Goal: Information Seeking & Learning: Learn about a topic

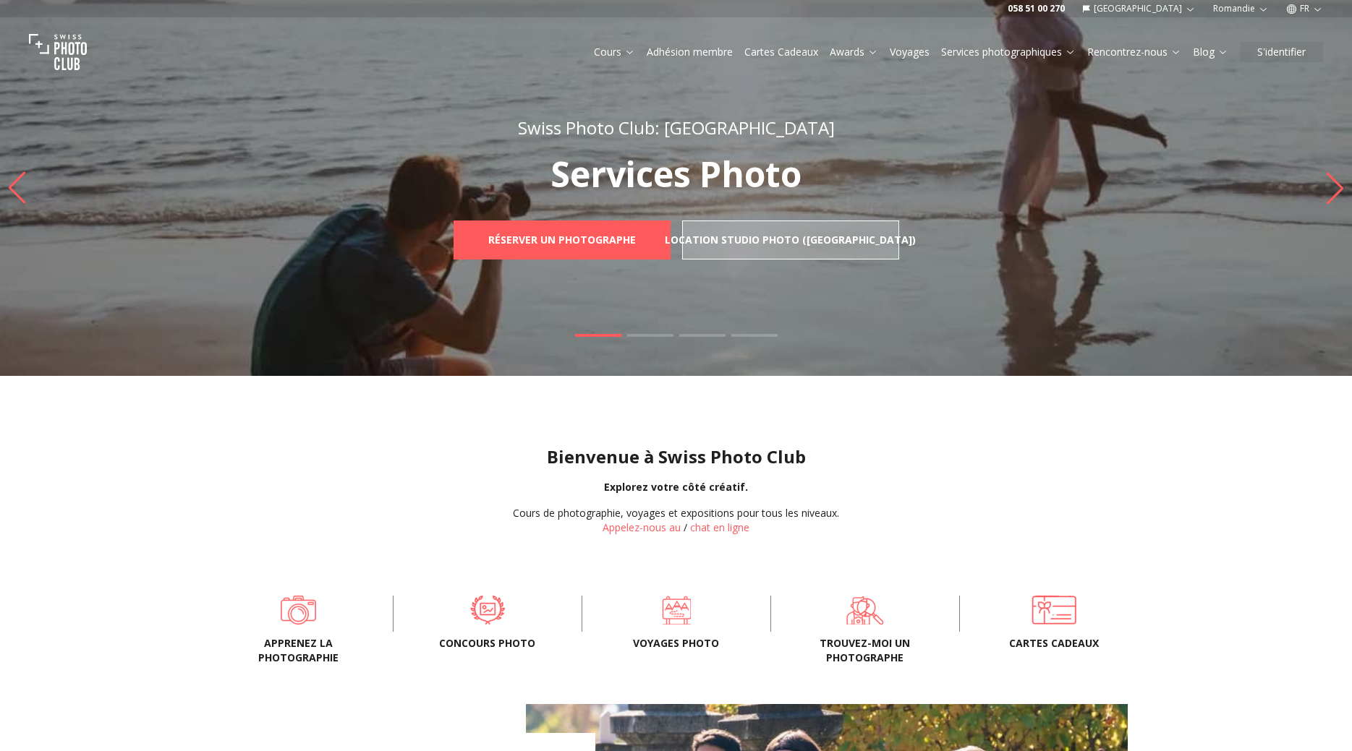
click at [714, 639] on span "Voyages photo" at bounding box center [676, 643] width 142 height 14
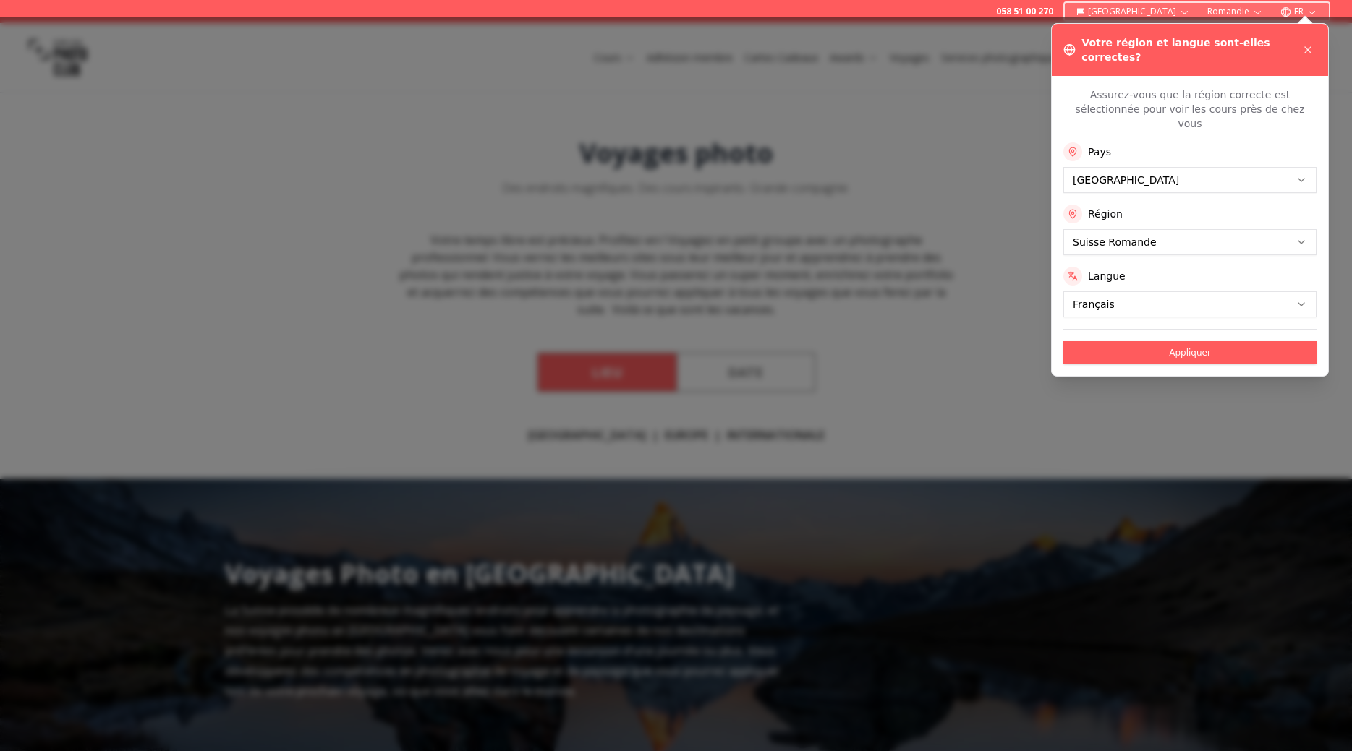
click at [583, 383] on div at bounding box center [676, 384] width 1352 height 734
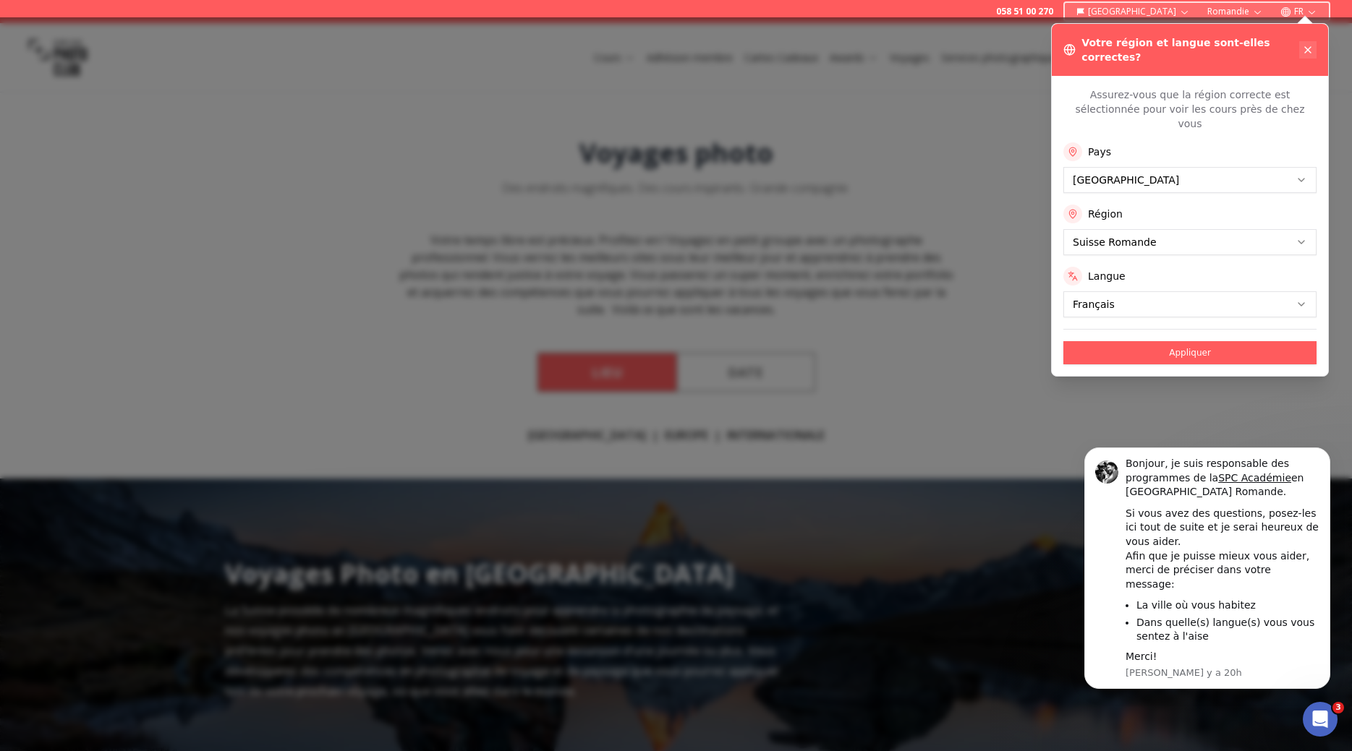
click at [1303, 44] on icon at bounding box center [1308, 50] width 12 height 12
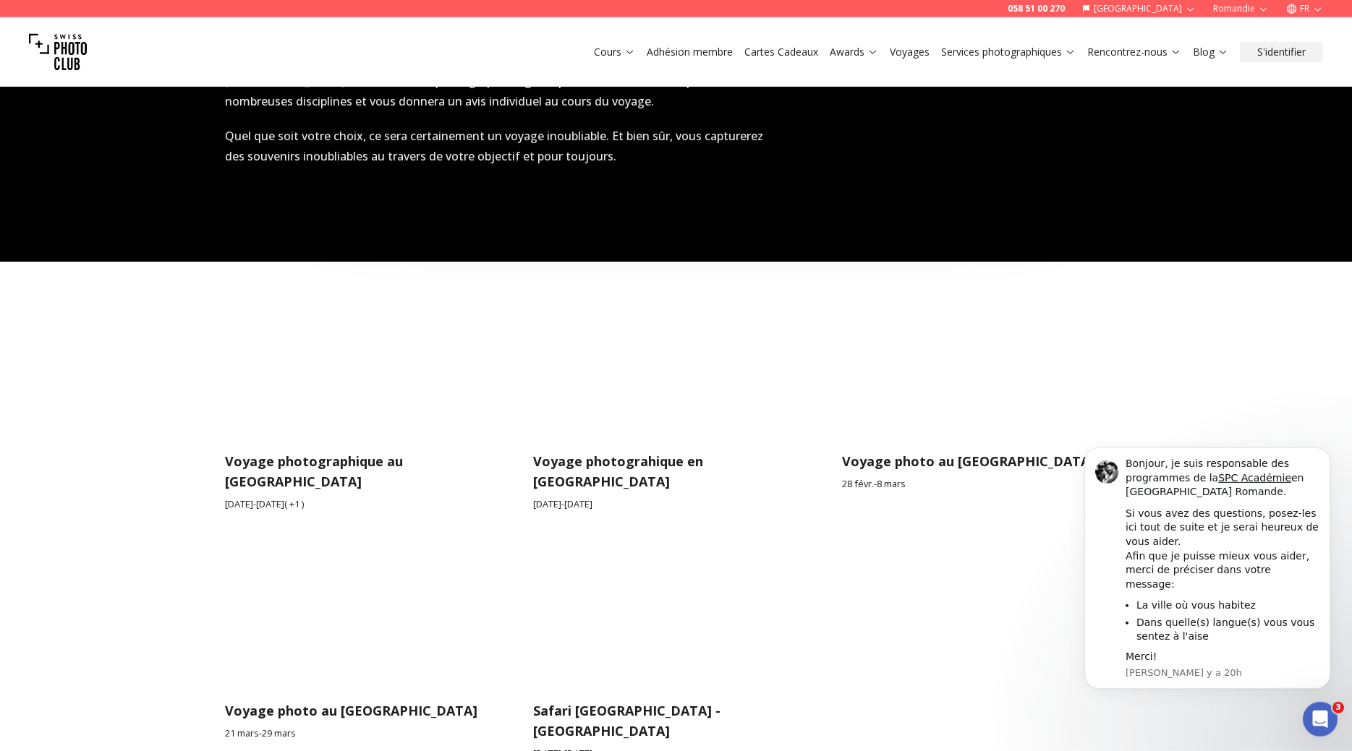
scroll to position [2287, 0]
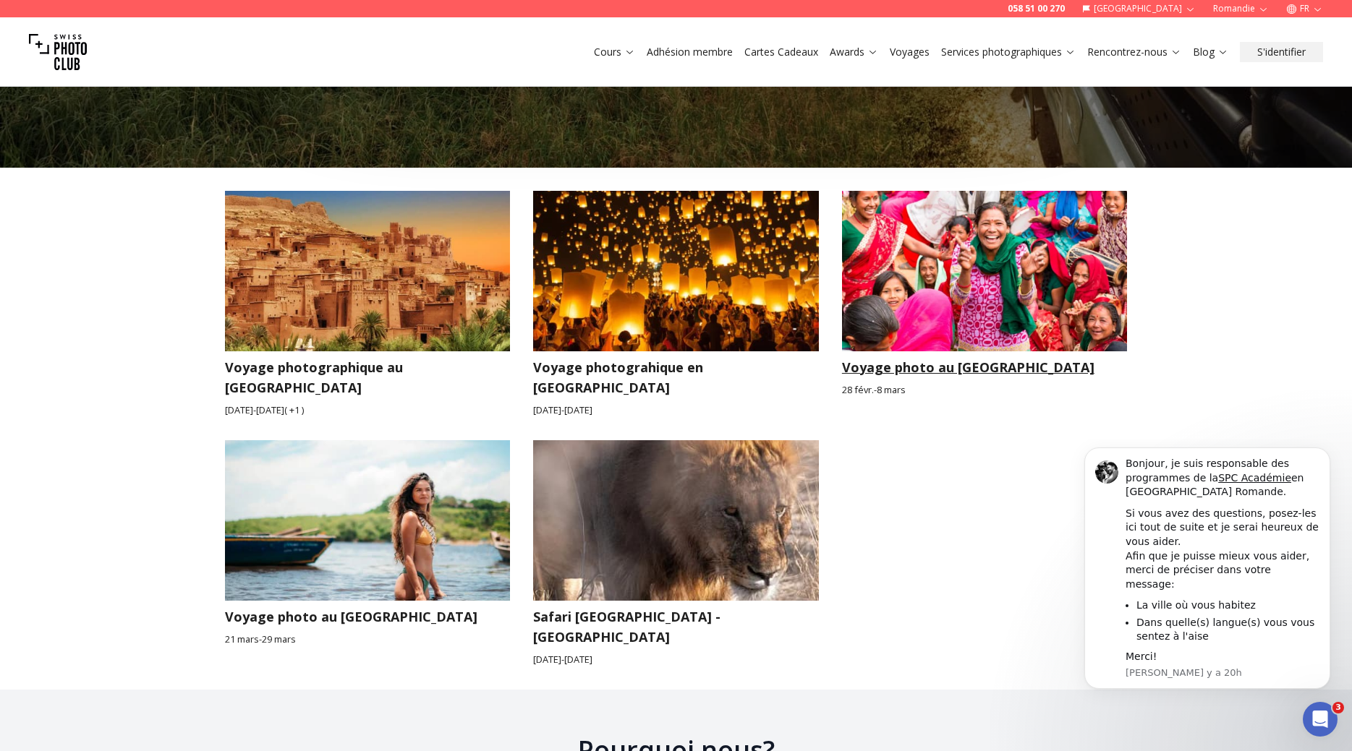
click at [928, 357] on h3 "Voyage photo au [GEOGRAPHIC_DATA]" at bounding box center [985, 367] width 286 height 20
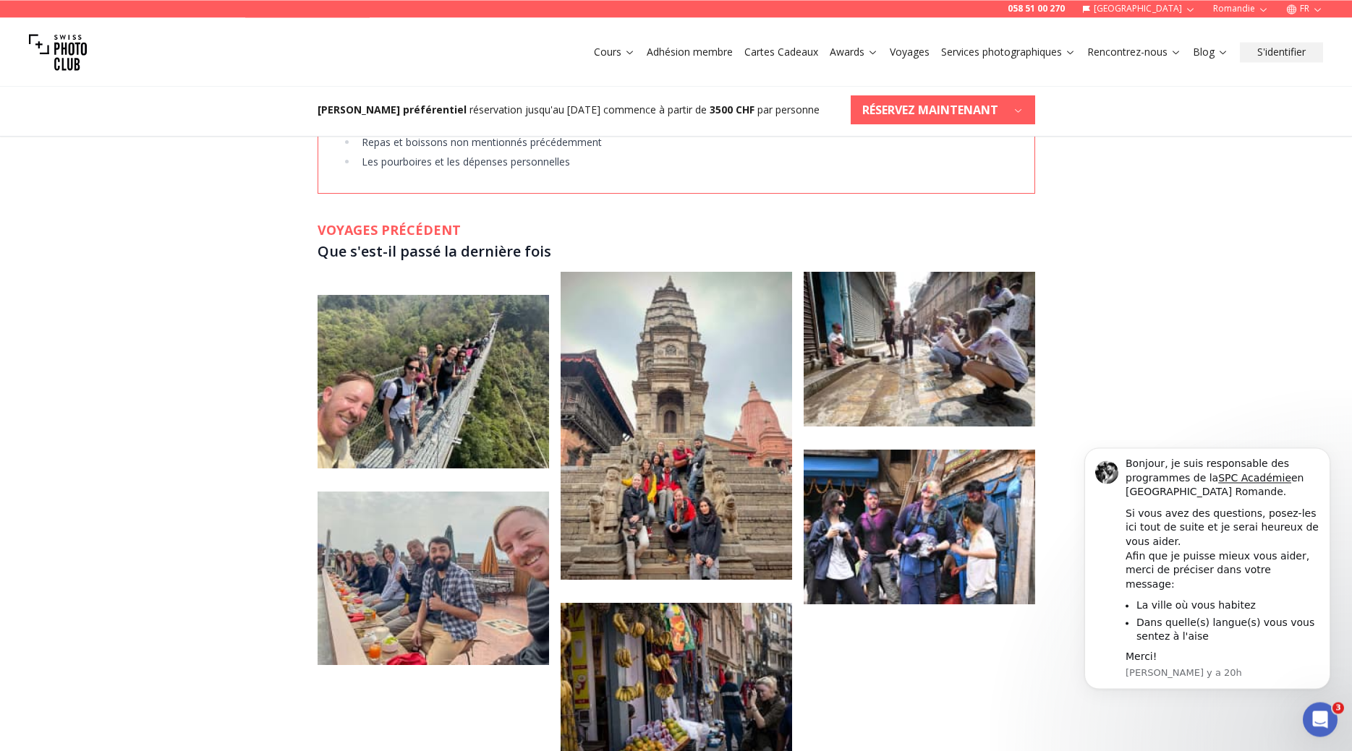
scroll to position [3689, 0]
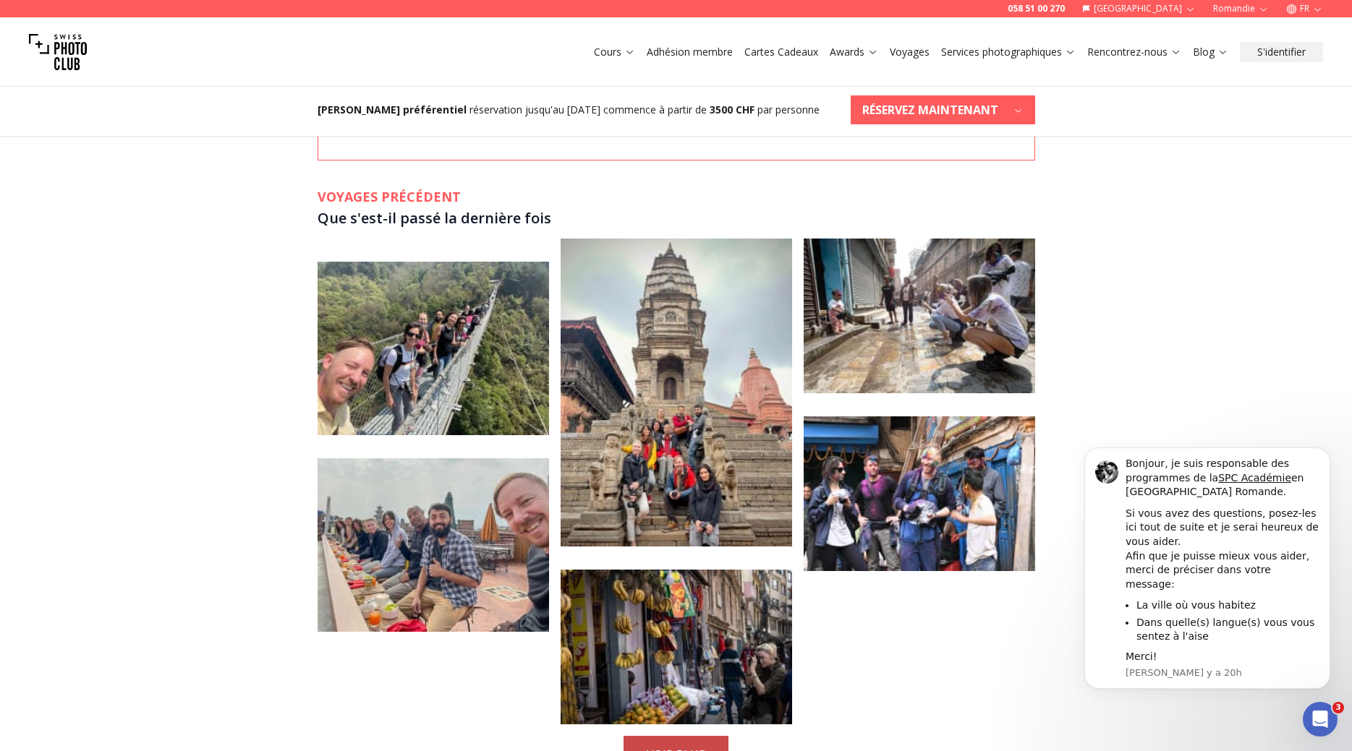
click at [692, 736] on button "VOIR PLUS" at bounding box center [675, 755] width 105 height 38
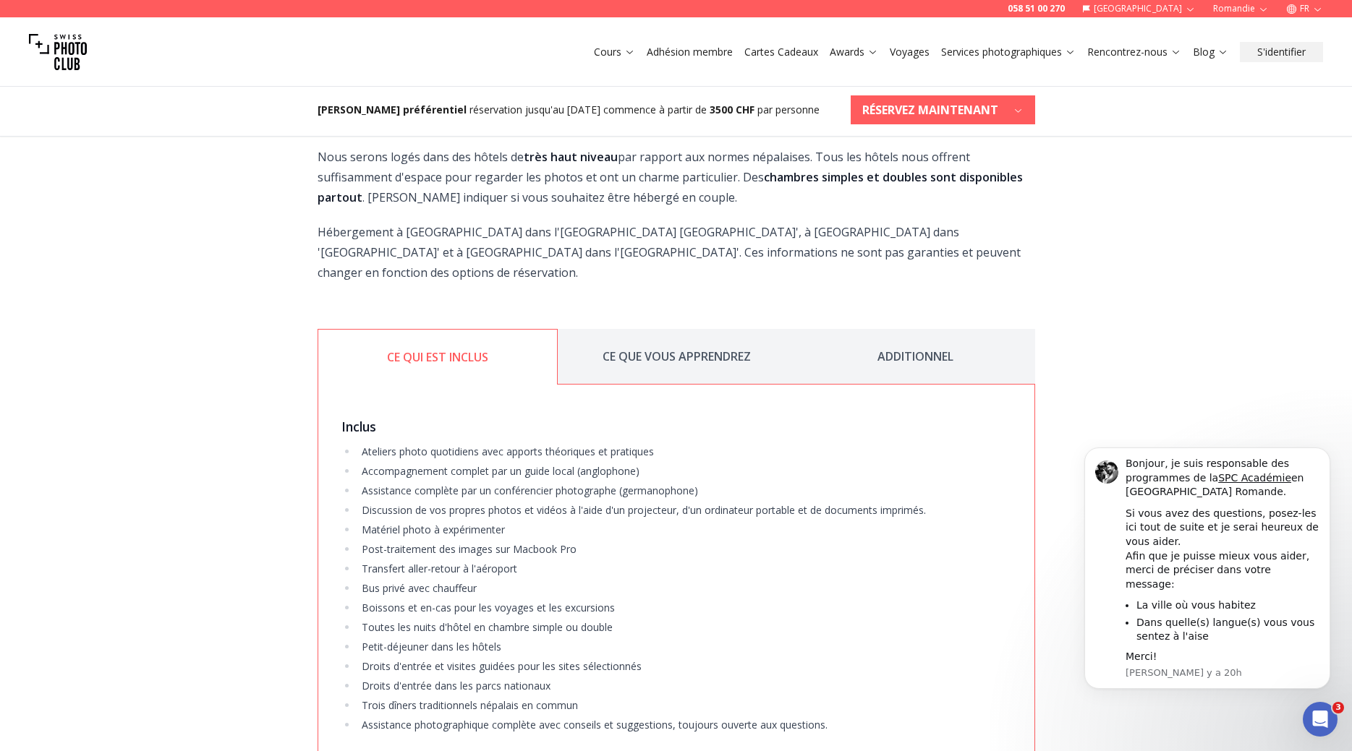
scroll to position [2582, 0]
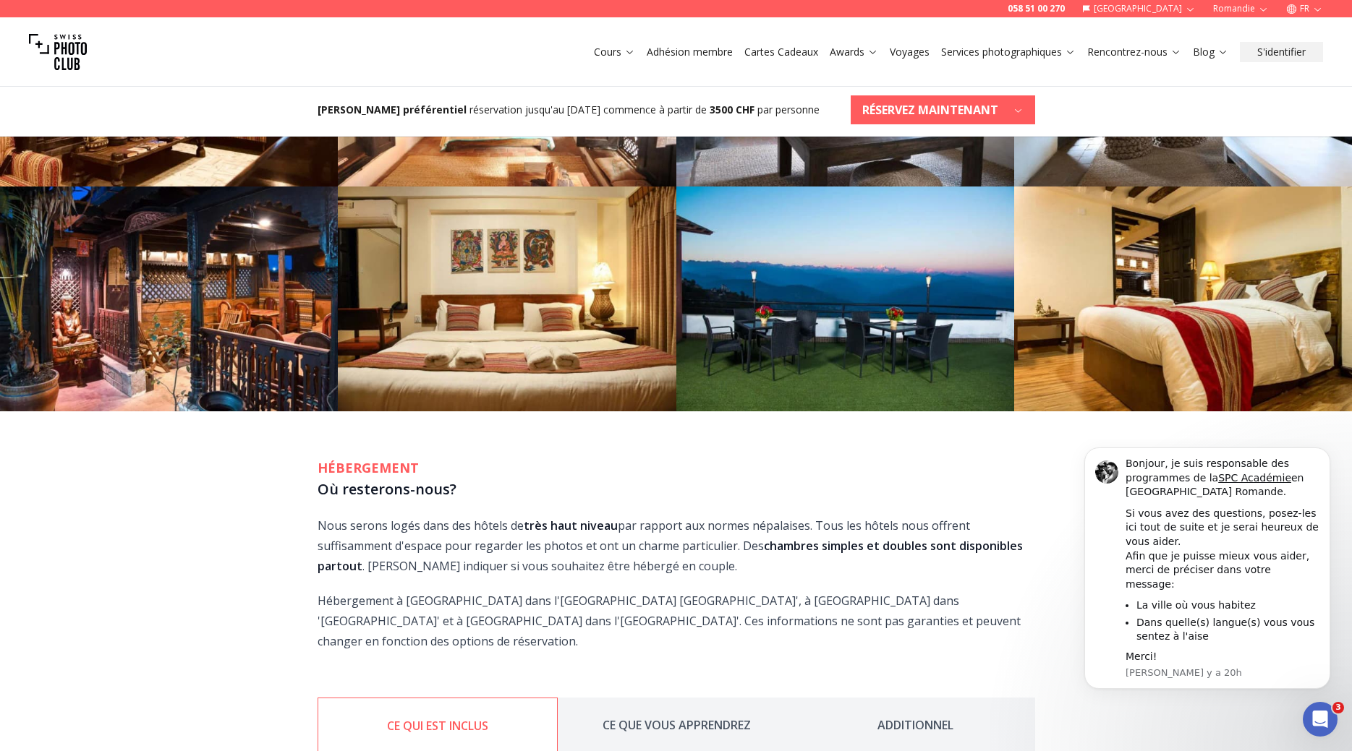
click at [663, 698] on button "CE QUE VOUS APPRENDREZ" at bounding box center [677, 726] width 239 height 56
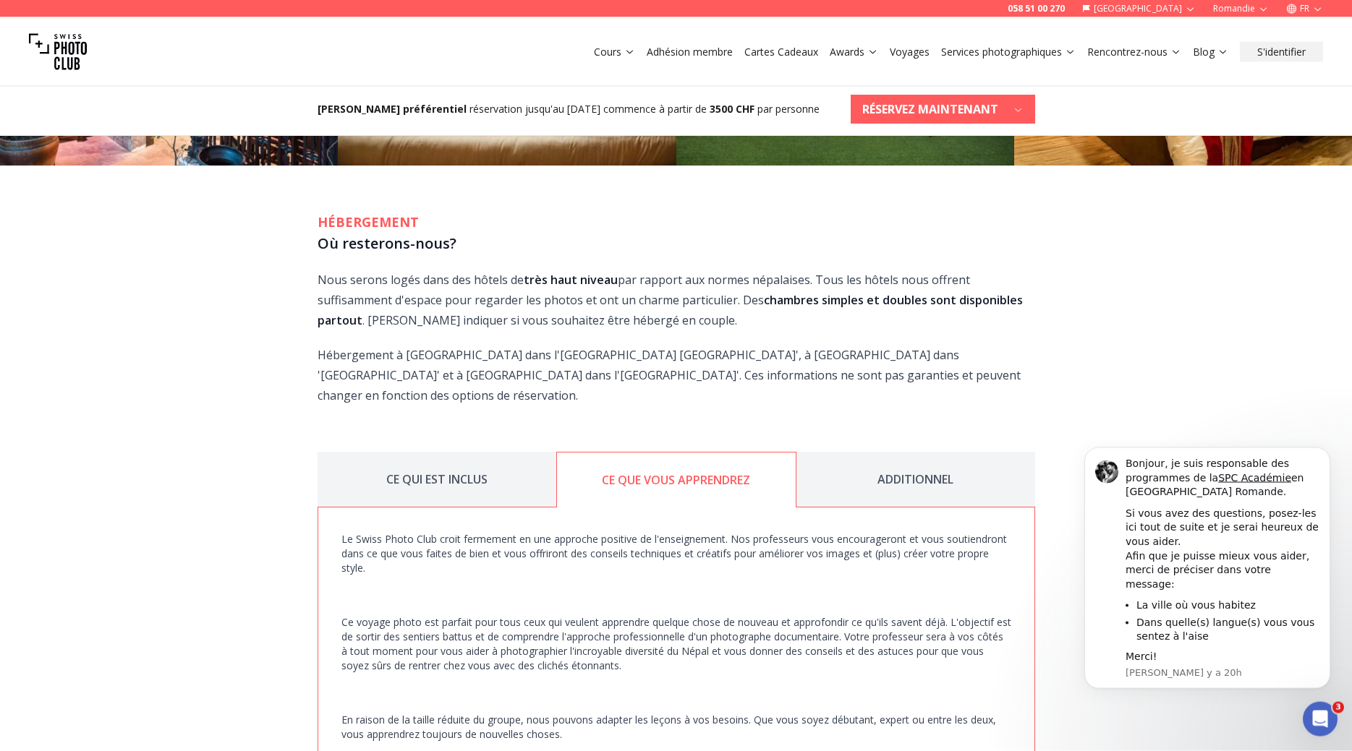
scroll to position [2877, 0]
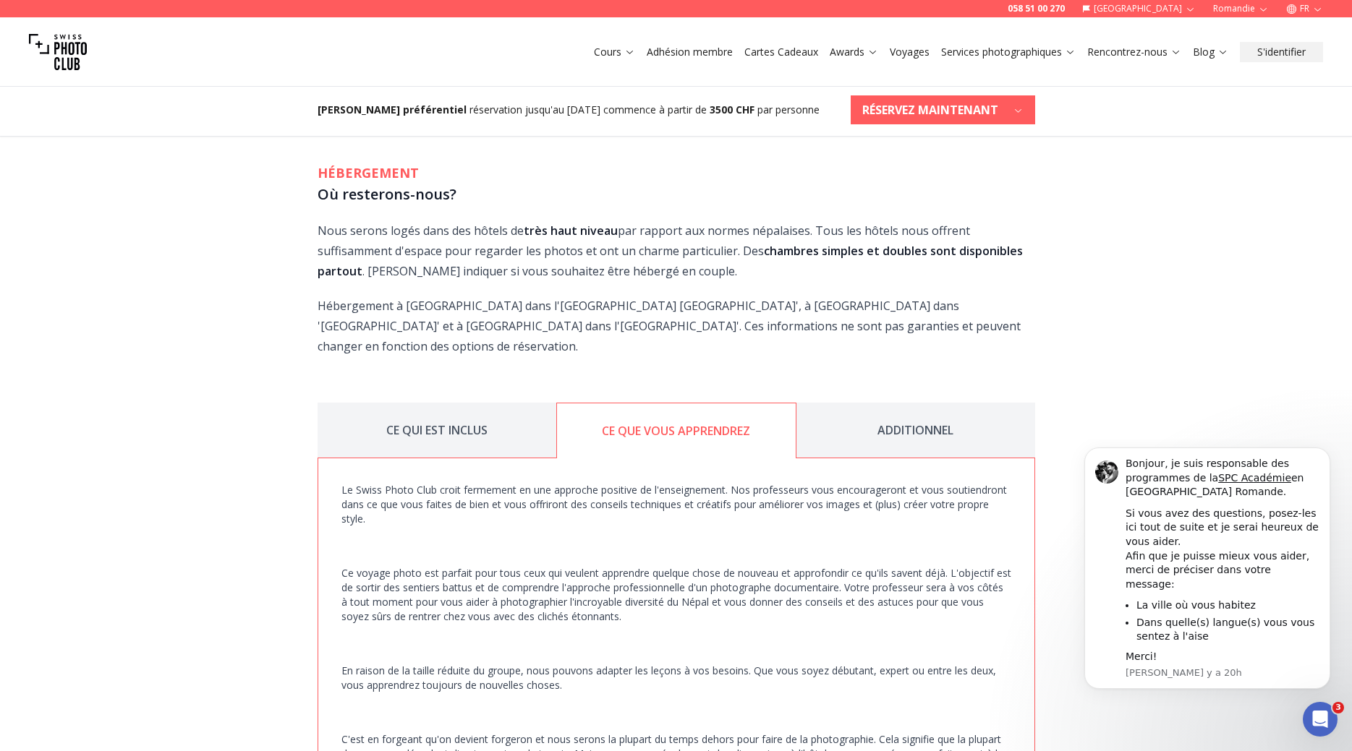
click at [895, 403] on button "ADDITIONNEL" at bounding box center [915, 431] width 239 height 56
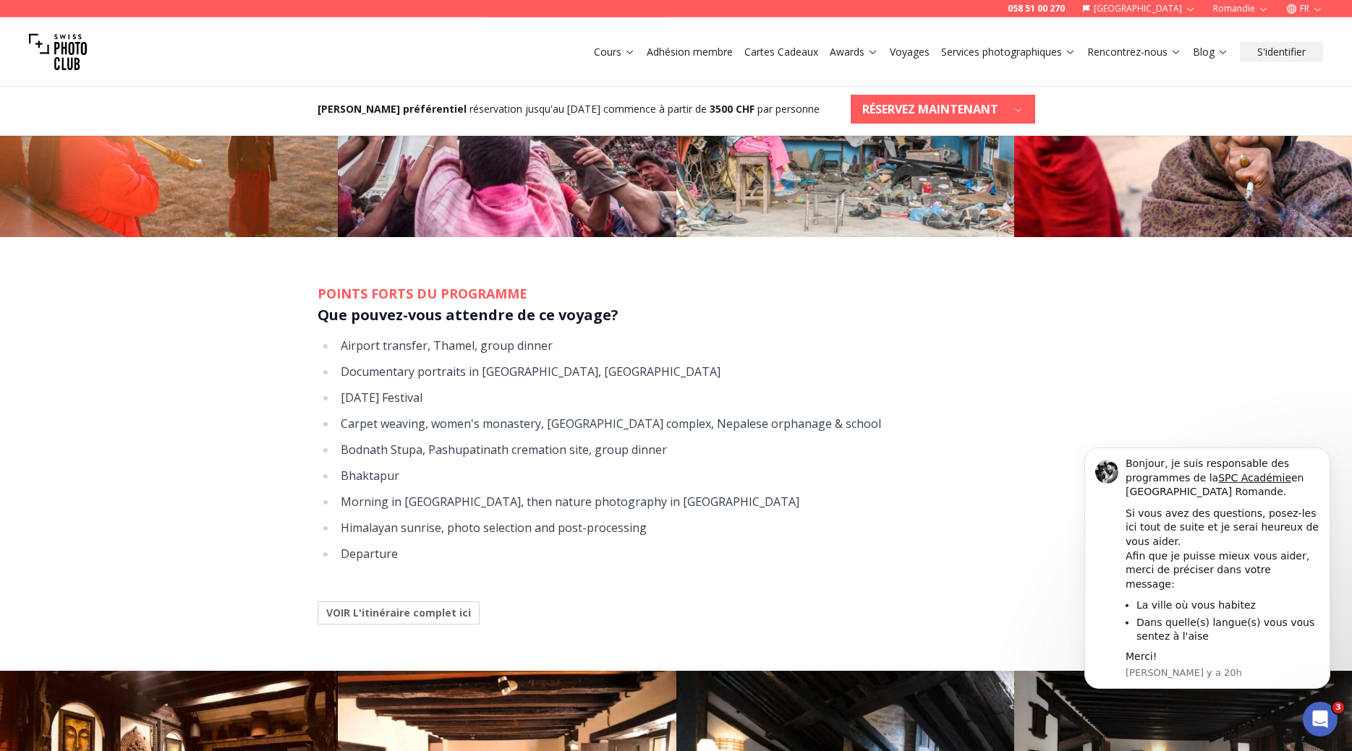
scroll to position [1844, 0]
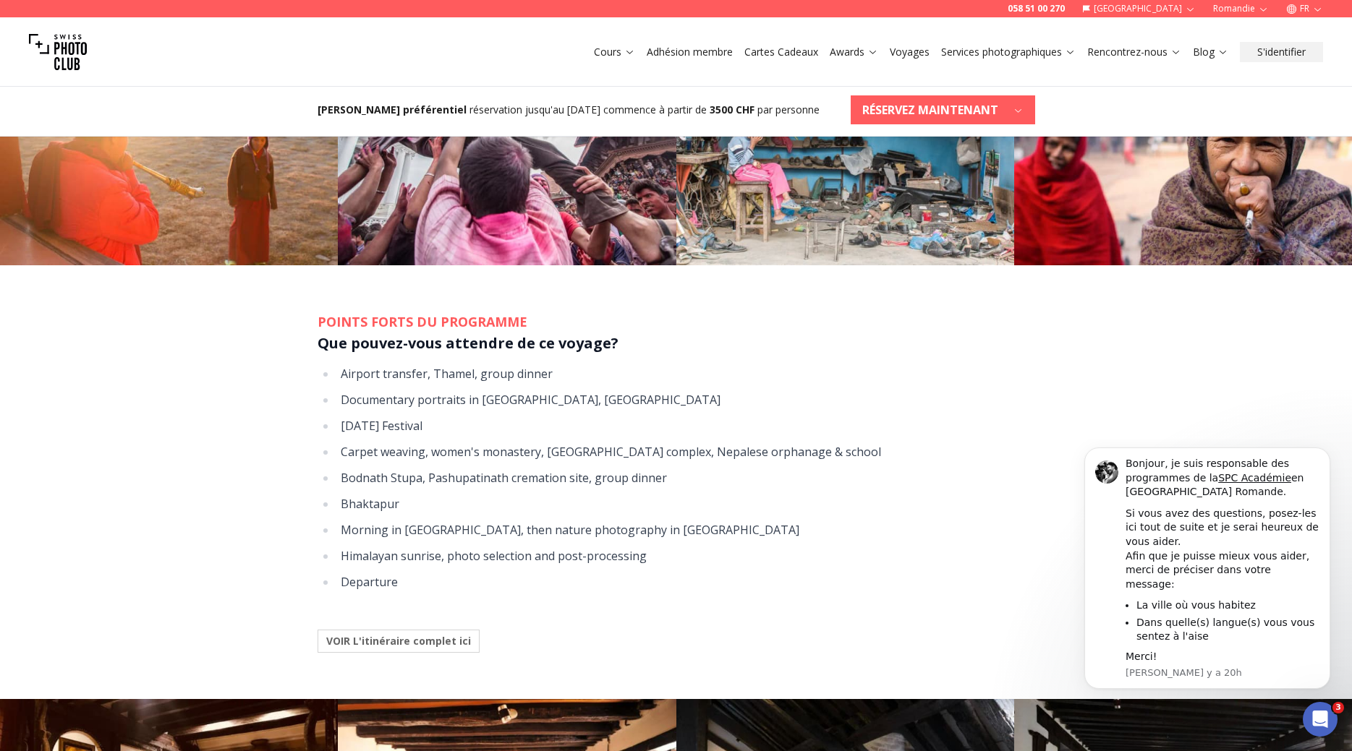
click at [429, 634] on b "VOIR L'itinéraire complet ici" at bounding box center [398, 641] width 145 height 14
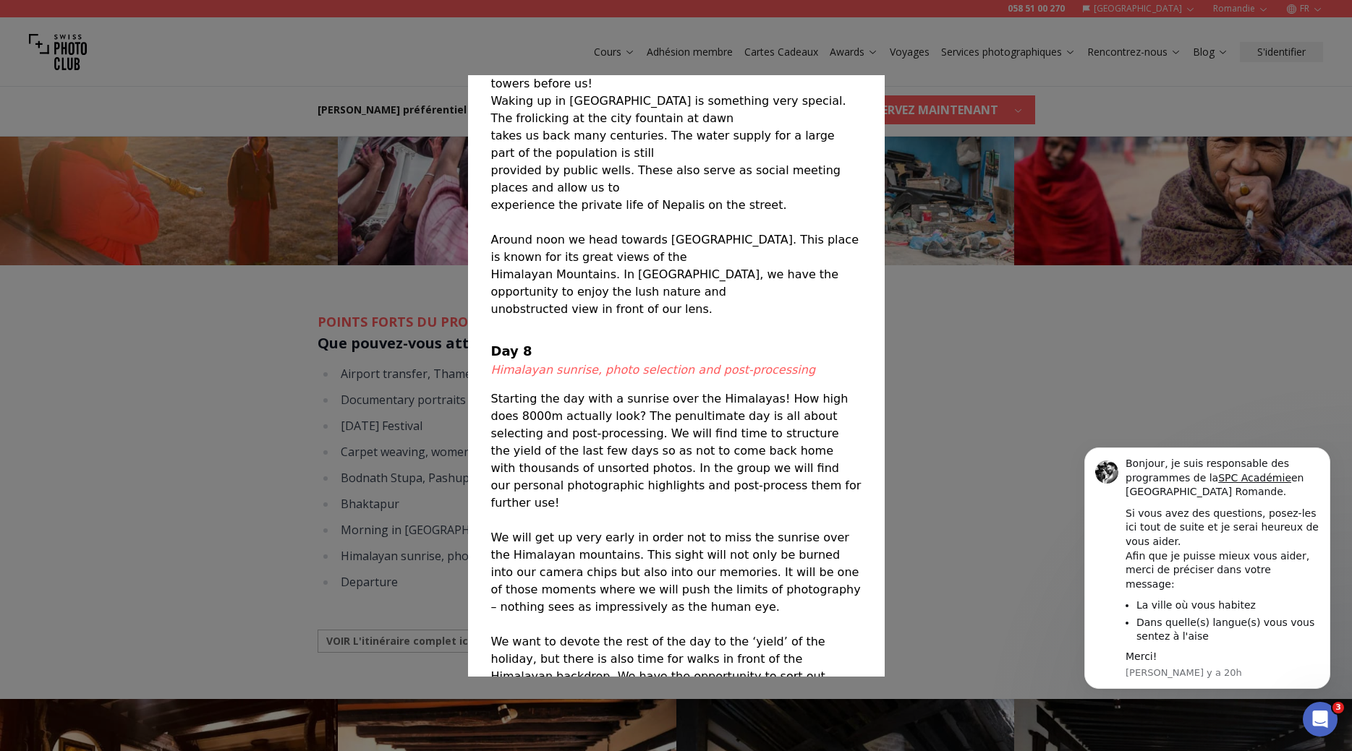
scroll to position [2888, 0]
click at [1055, 401] on div at bounding box center [676, 375] width 1352 height 751
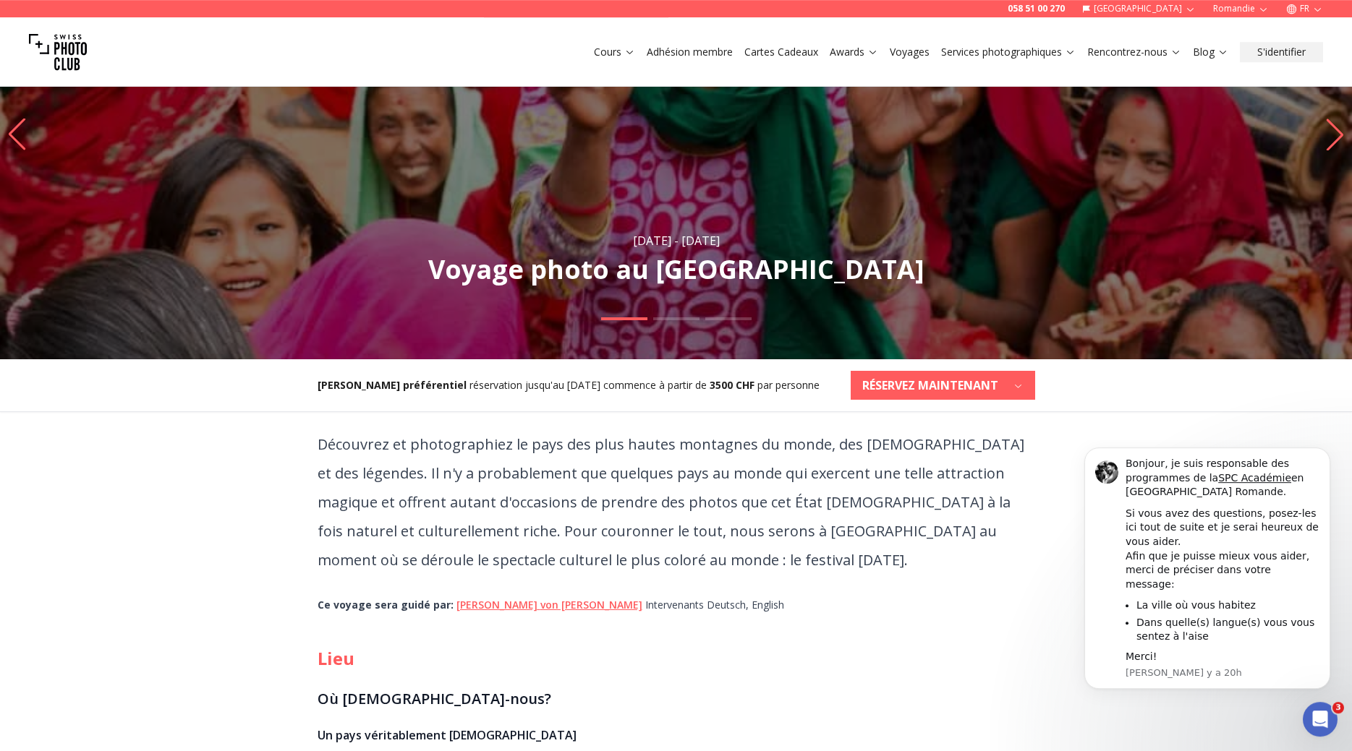
scroll to position [0, 0]
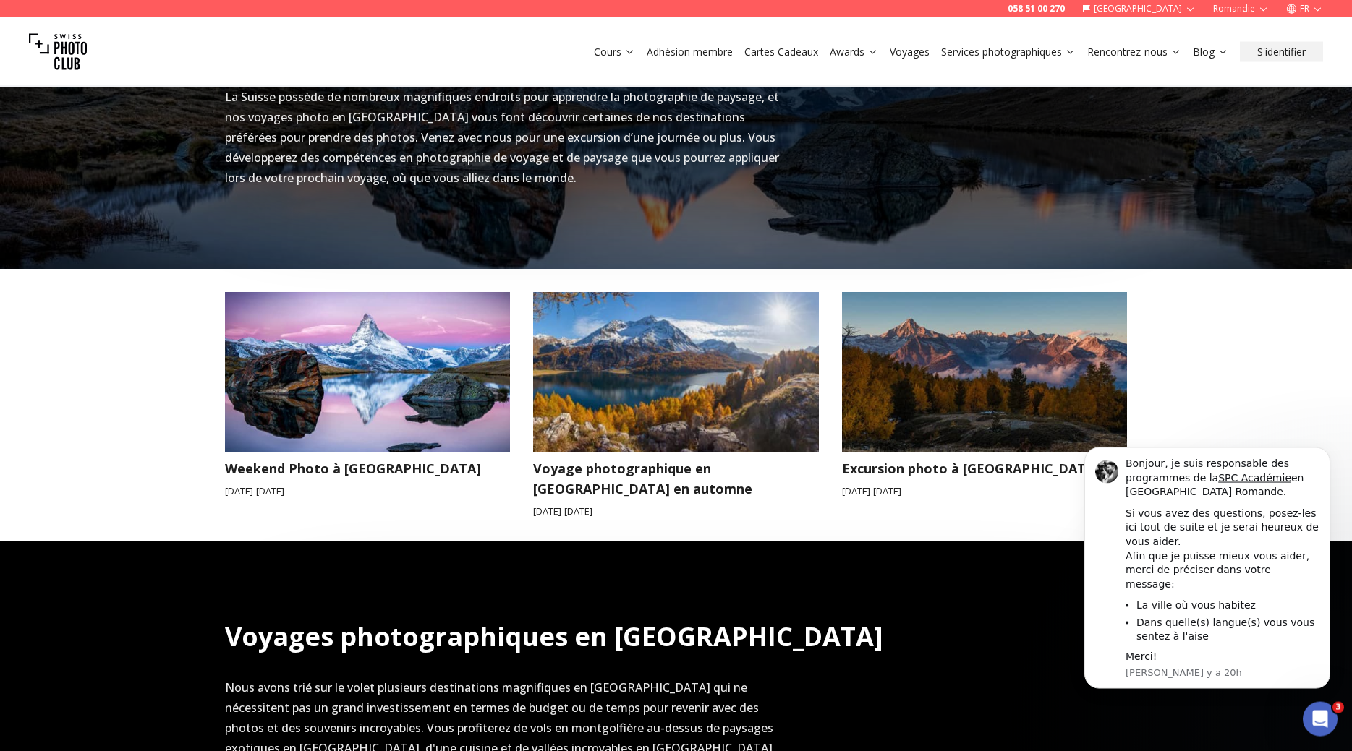
scroll to position [516, 0]
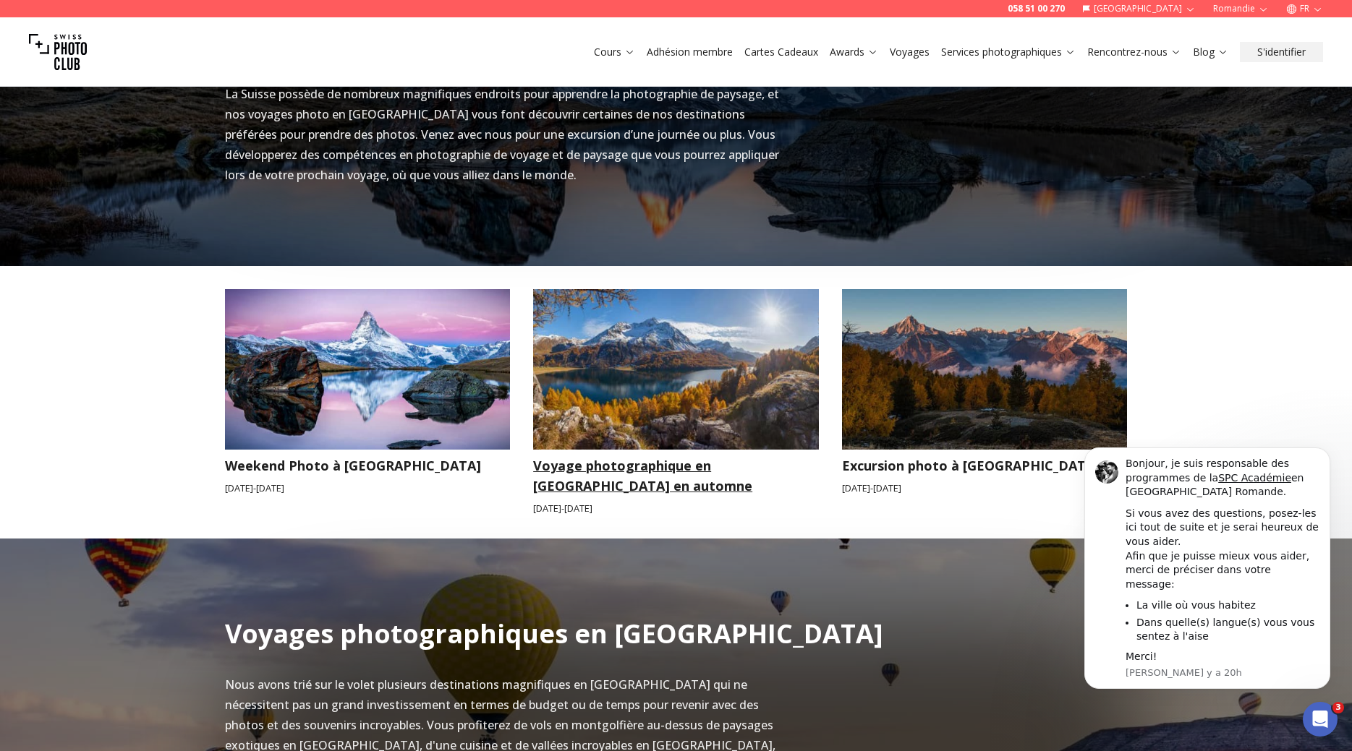
click at [623, 466] on h3 "Voyage photographique en [GEOGRAPHIC_DATA] en automne" at bounding box center [676, 476] width 286 height 41
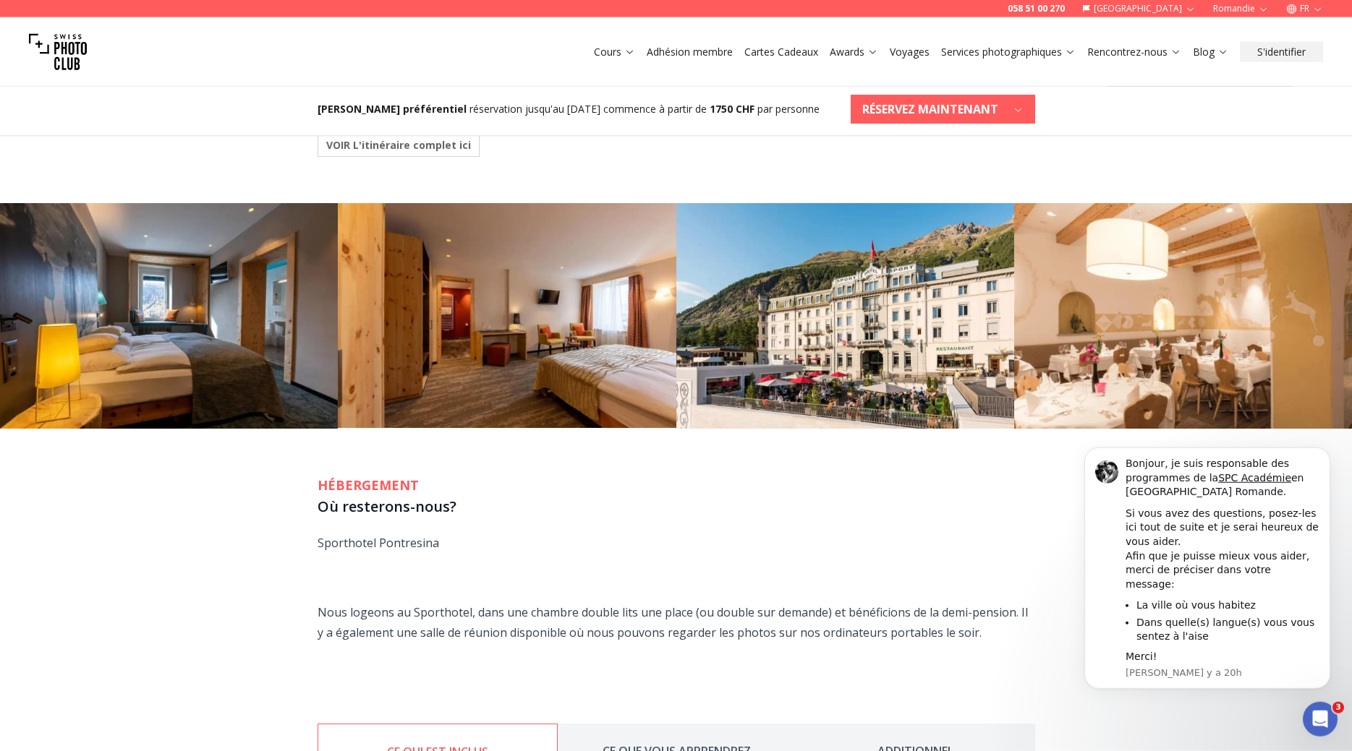
scroll to position [1475, 0]
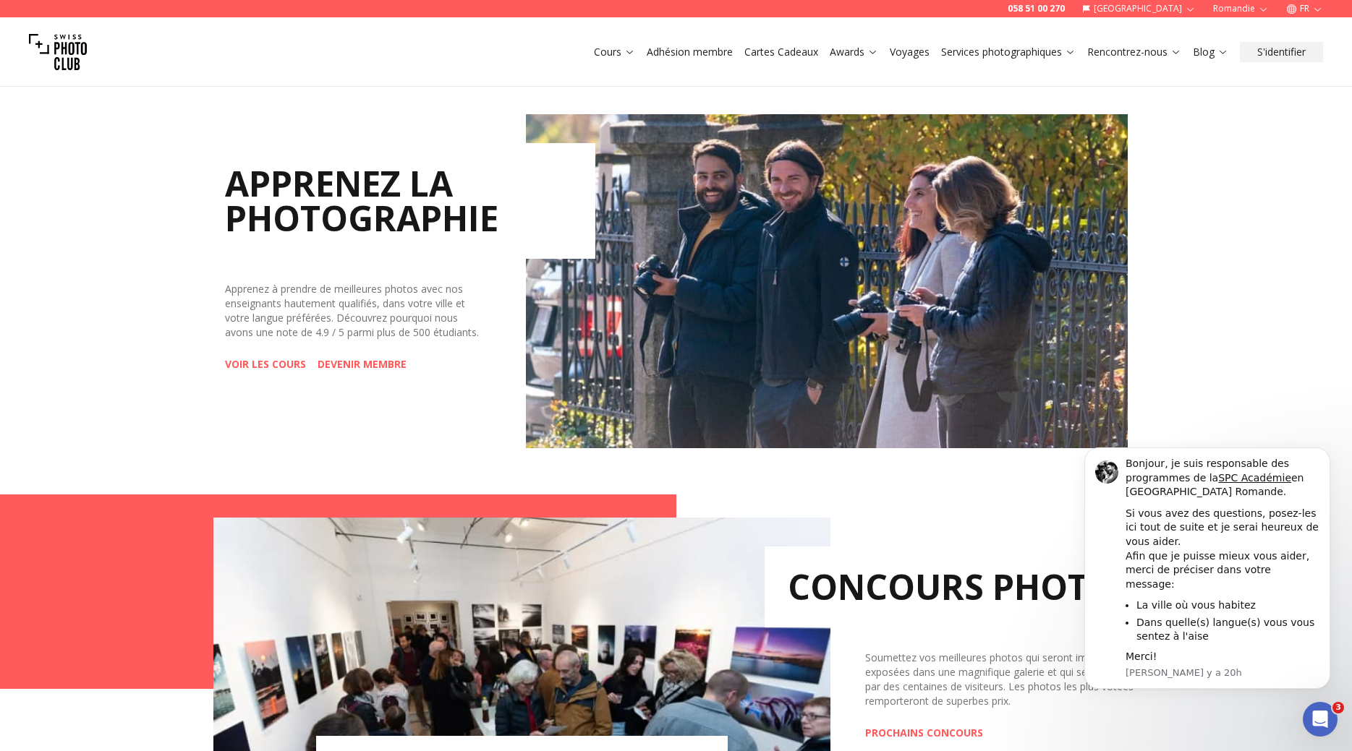
scroll to position [221, 0]
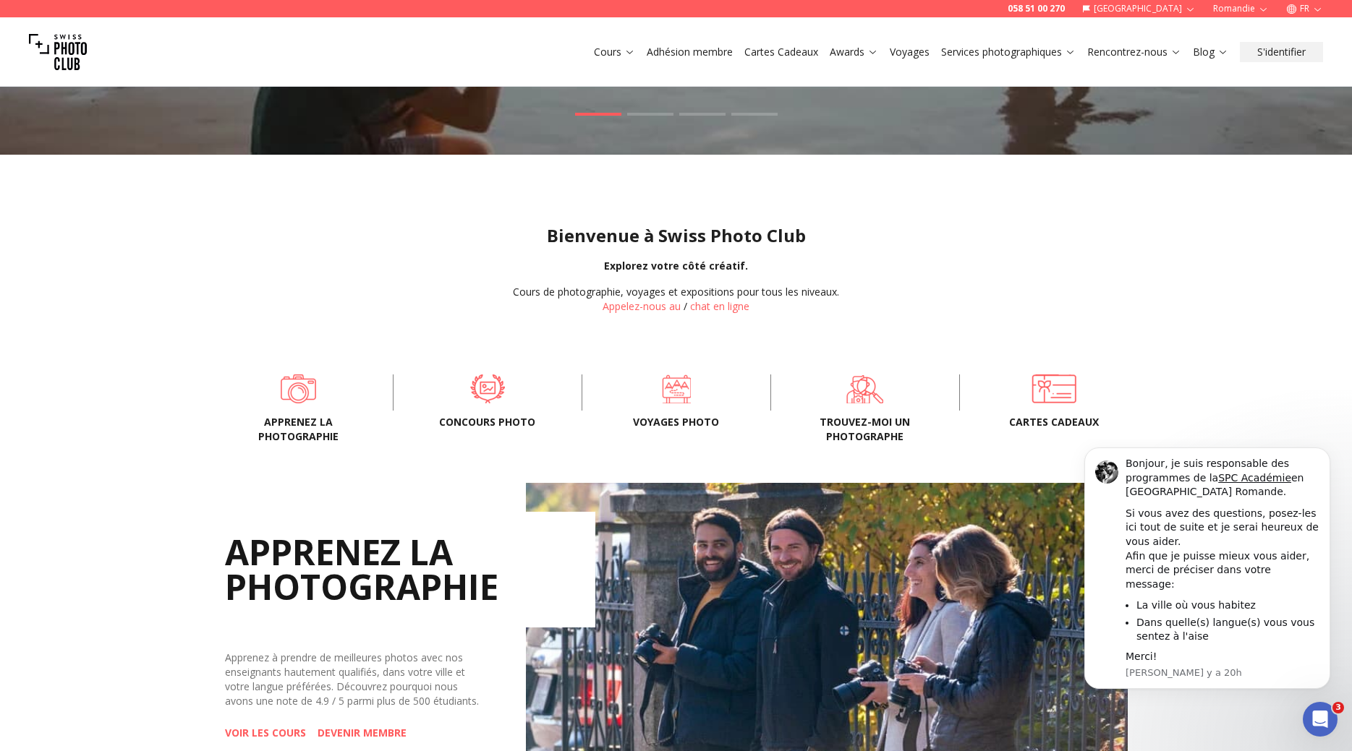
click at [681, 417] on span "Voyages photo" at bounding box center [676, 422] width 142 height 14
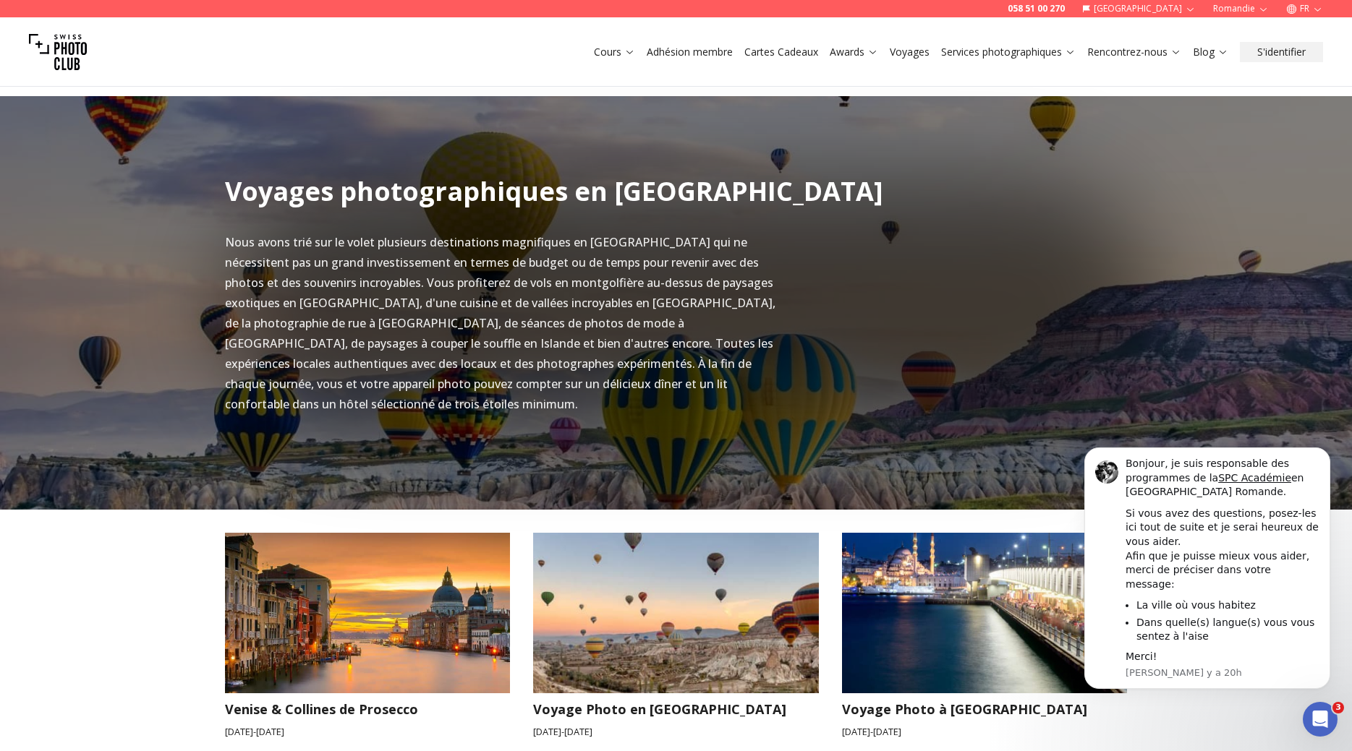
scroll to position [1254, 0]
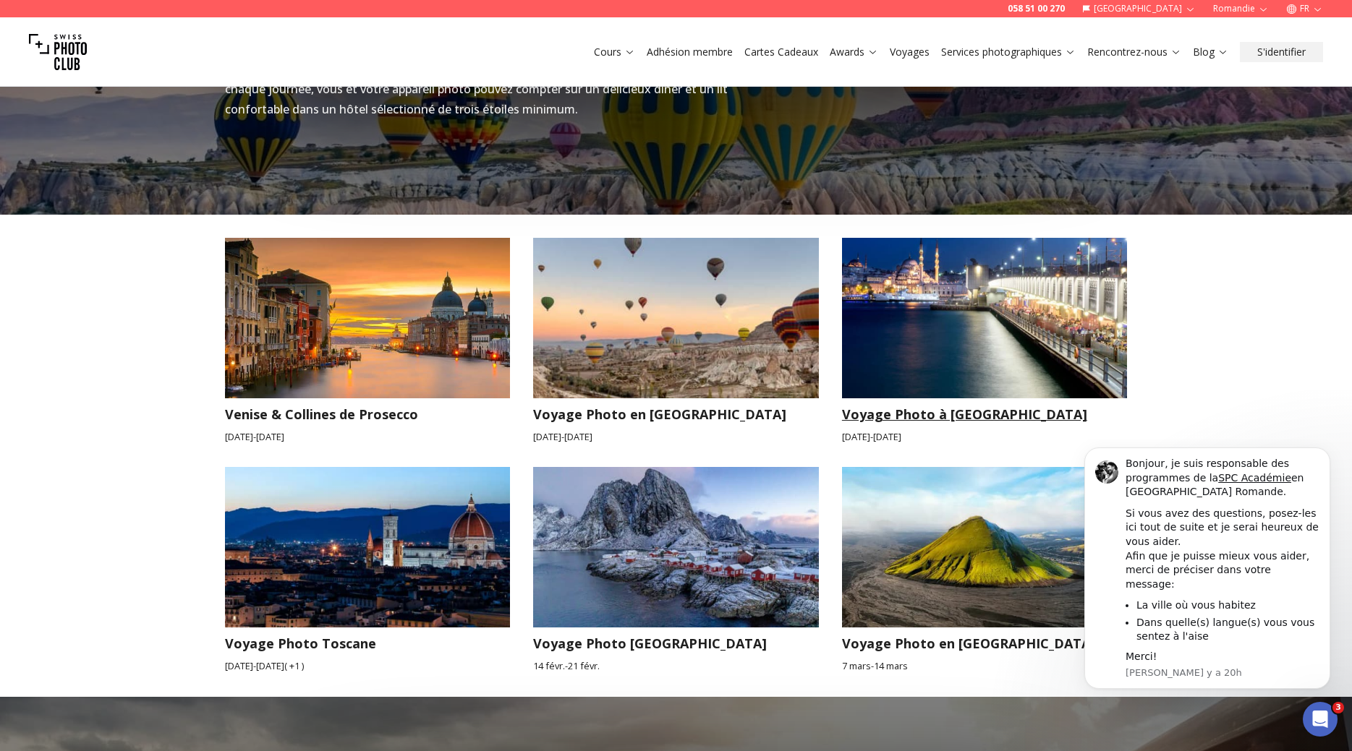
click at [892, 404] on h3 "Voyage Photo à [GEOGRAPHIC_DATA]" at bounding box center [985, 414] width 286 height 20
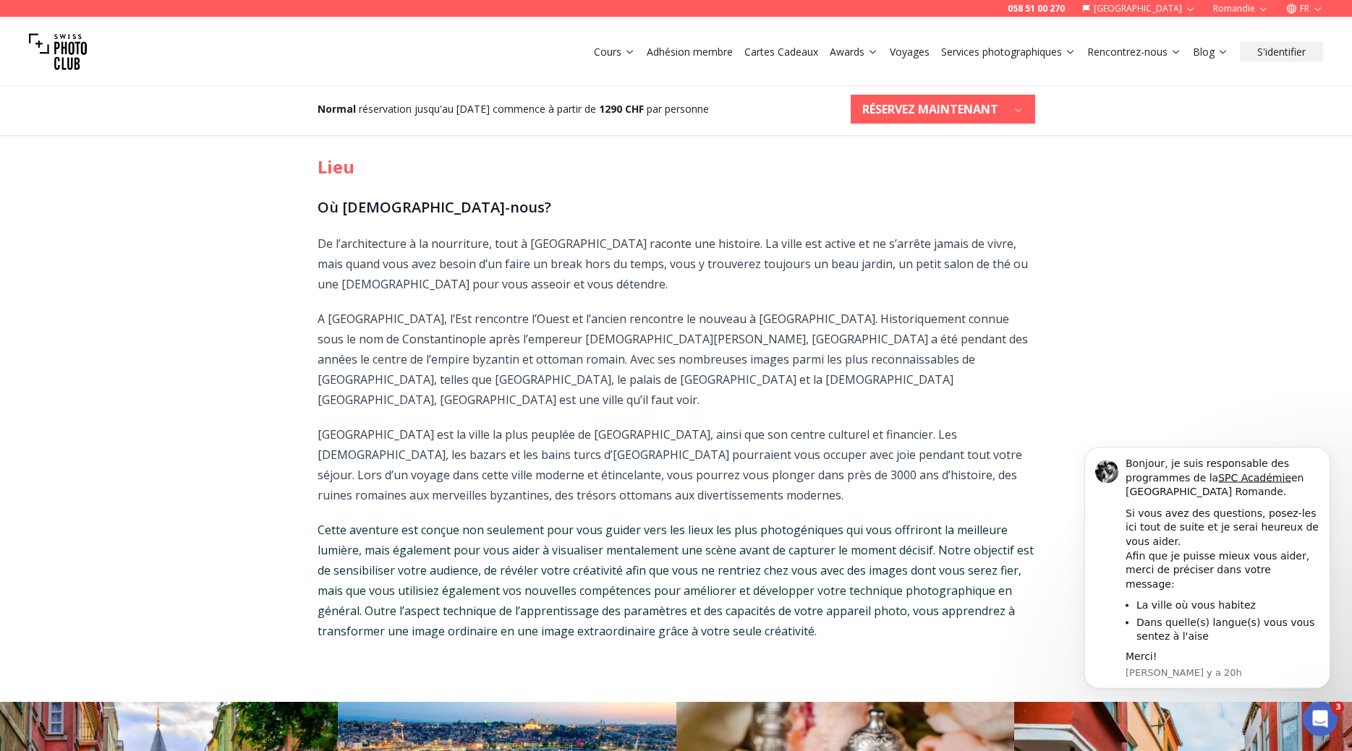
scroll to position [811, 0]
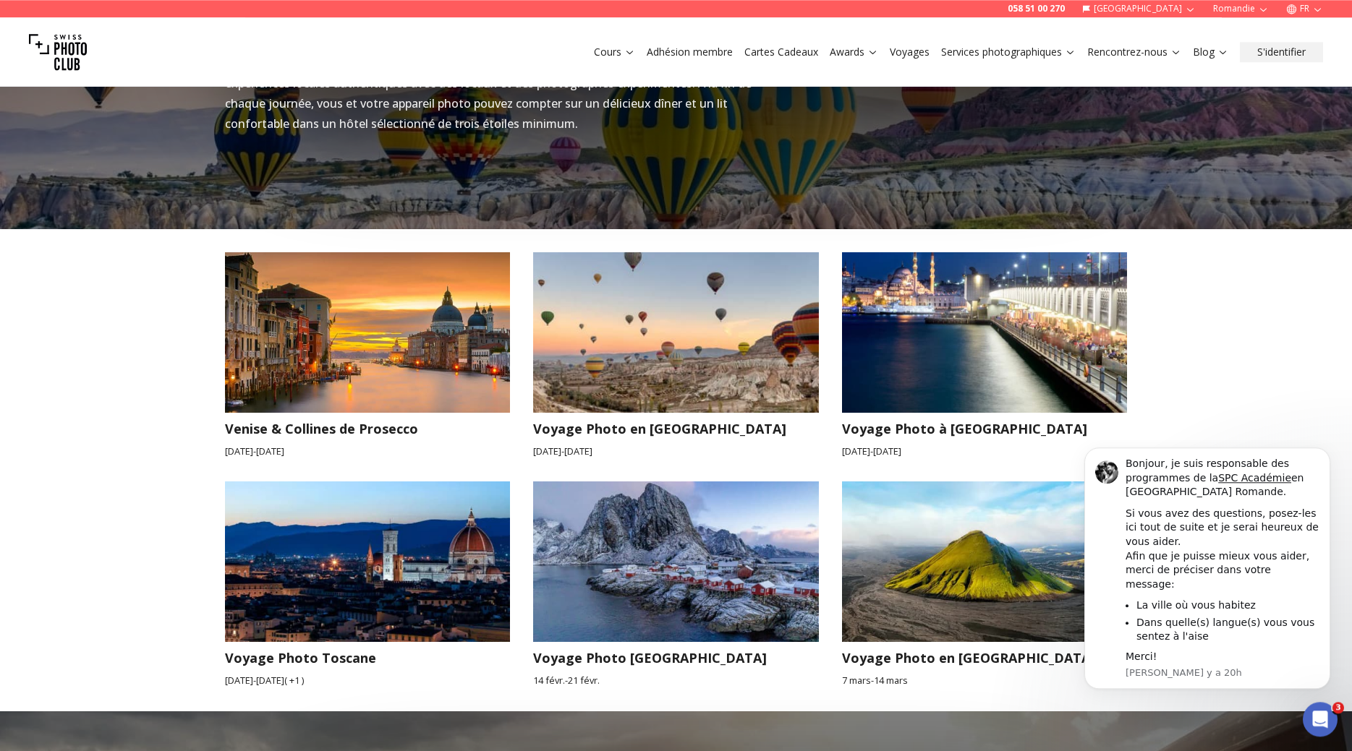
scroll to position [1350, 0]
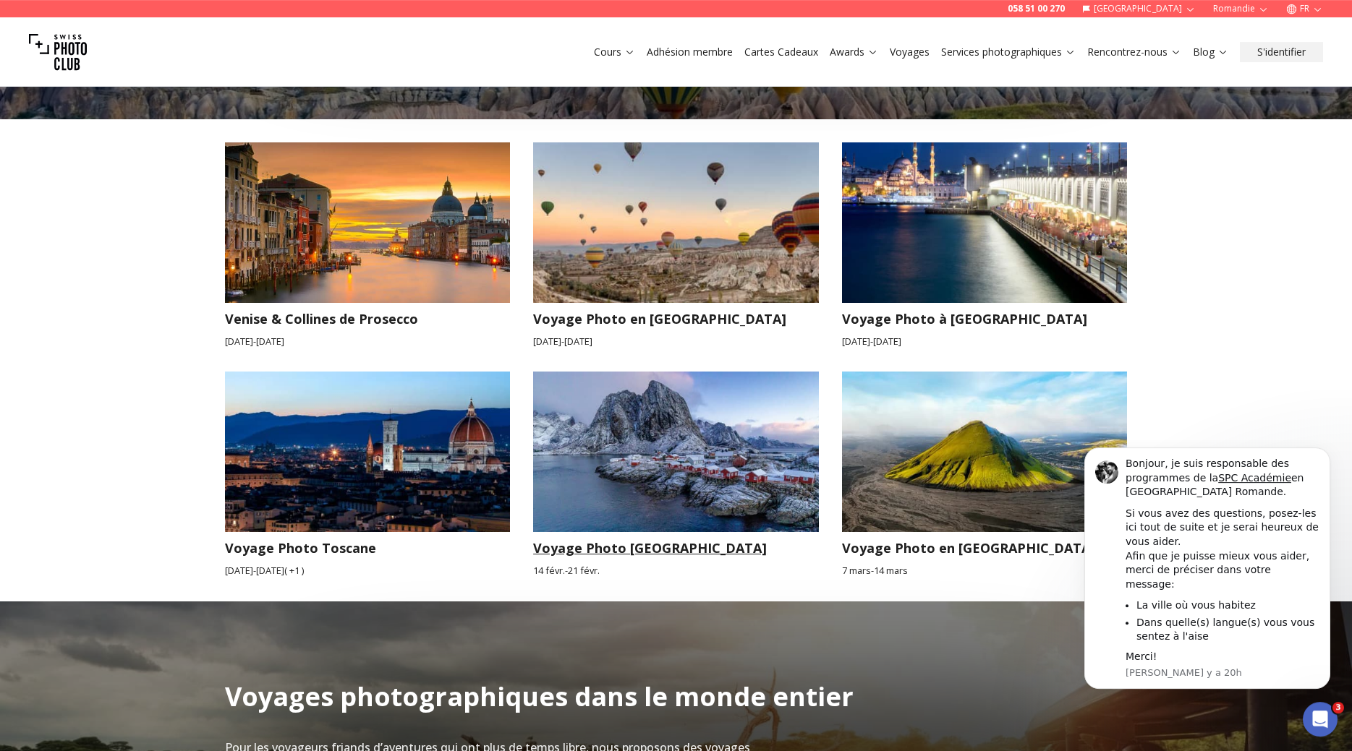
click at [611, 538] on h3 "Voyage Photo [GEOGRAPHIC_DATA]" at bounding box center [676, 548] width 286 height 20
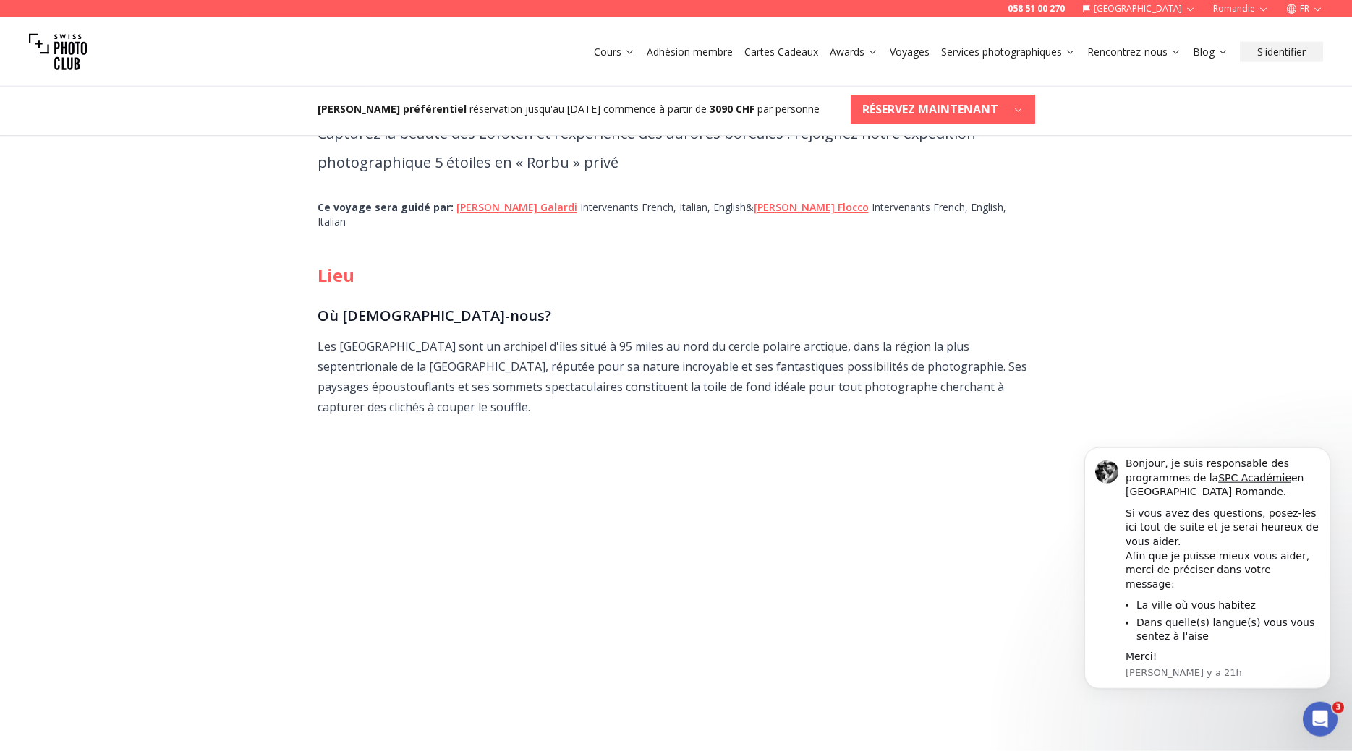
scroll to position [369, 0]
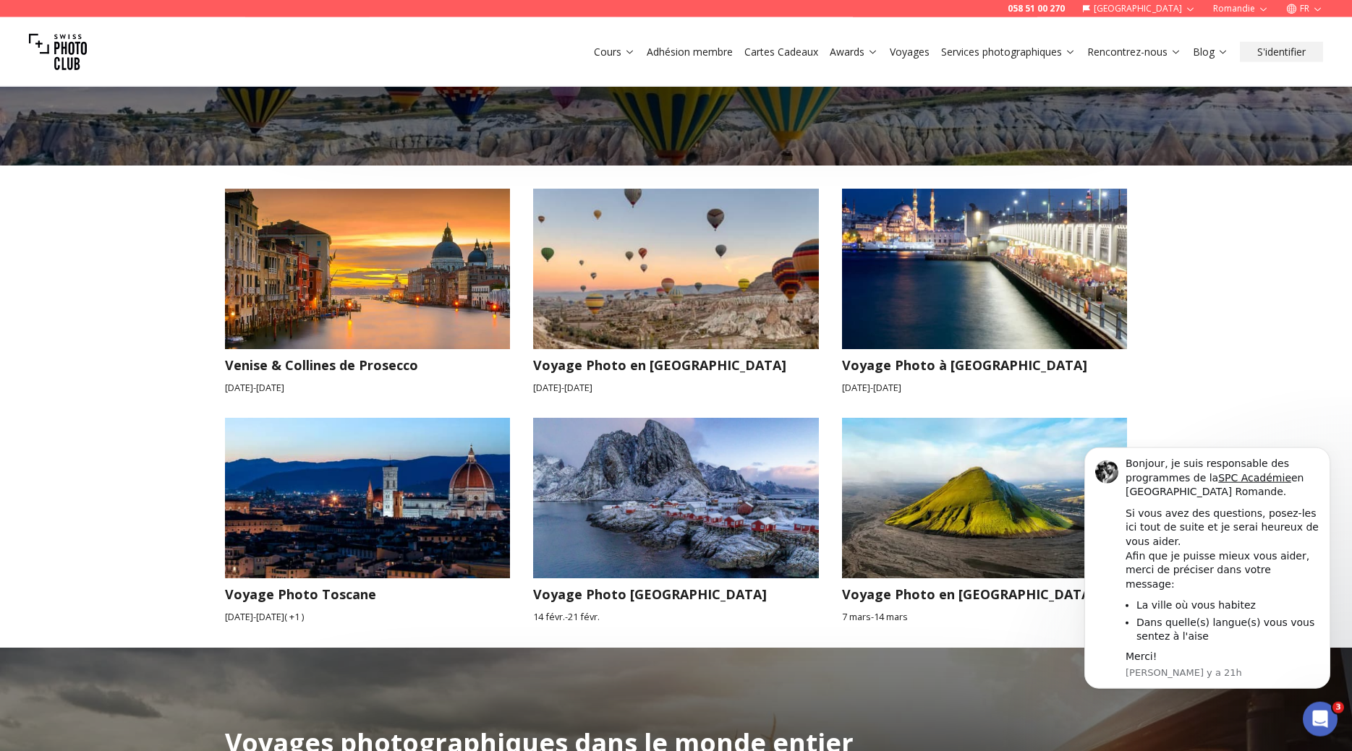
scroll to position [1364, 0]
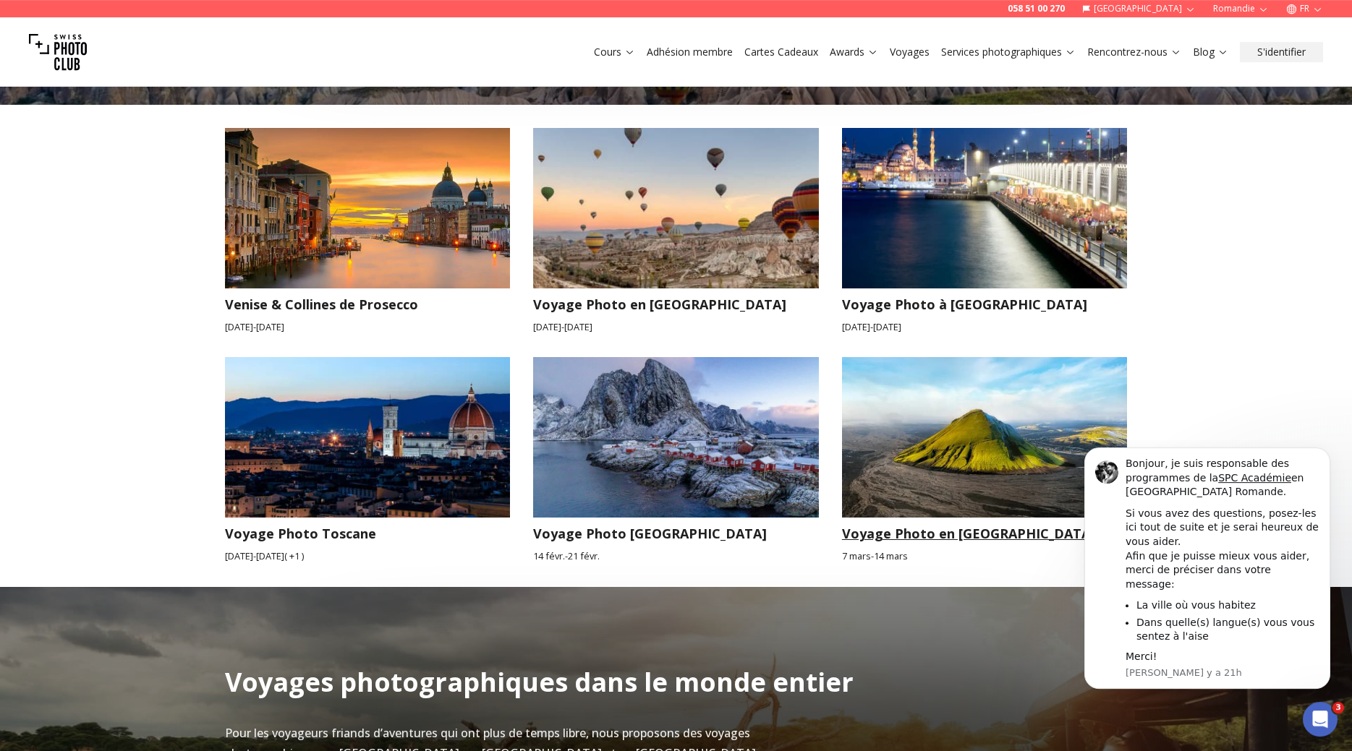
click at [989, 527] on article "Voyage Photo en [GEOGRAPHIC_DATA] [DATE] - [DATE]" at bounding box center [985, 460] width 286 height 206
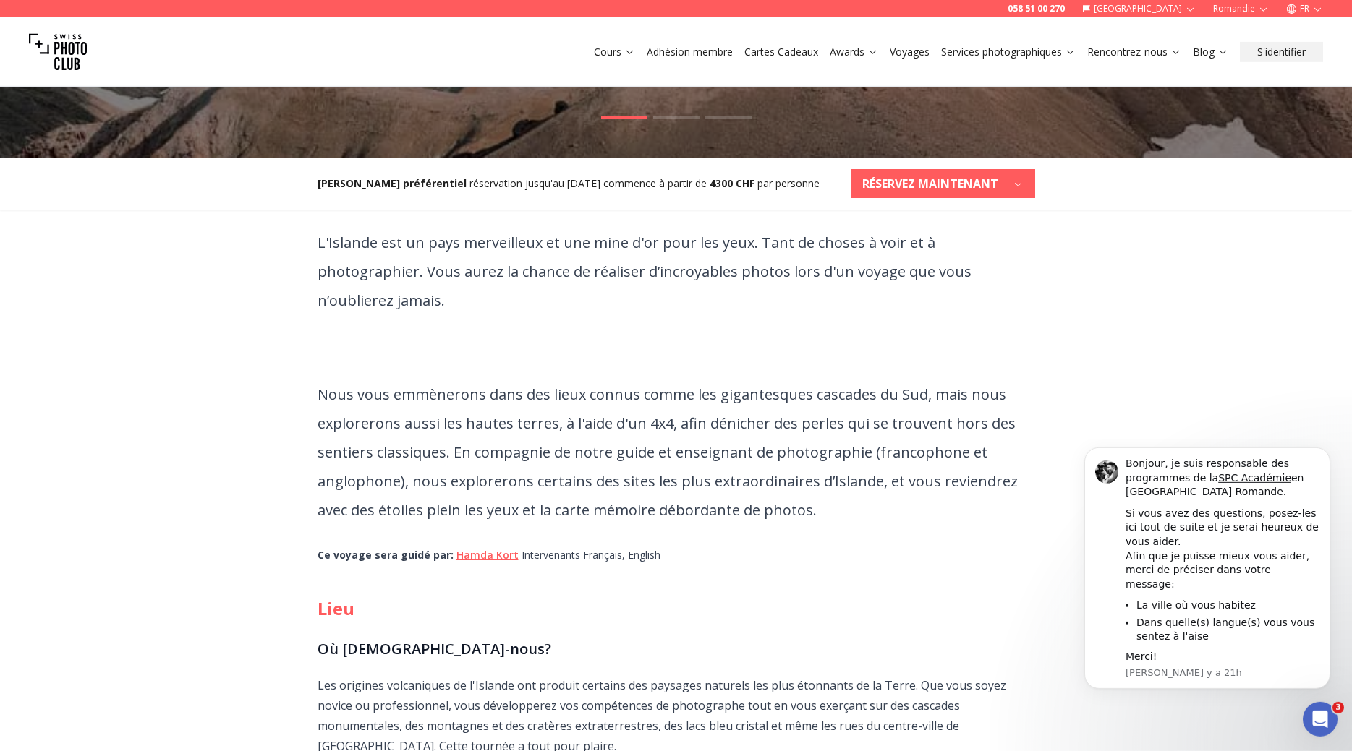
scroll to position [443, 0]
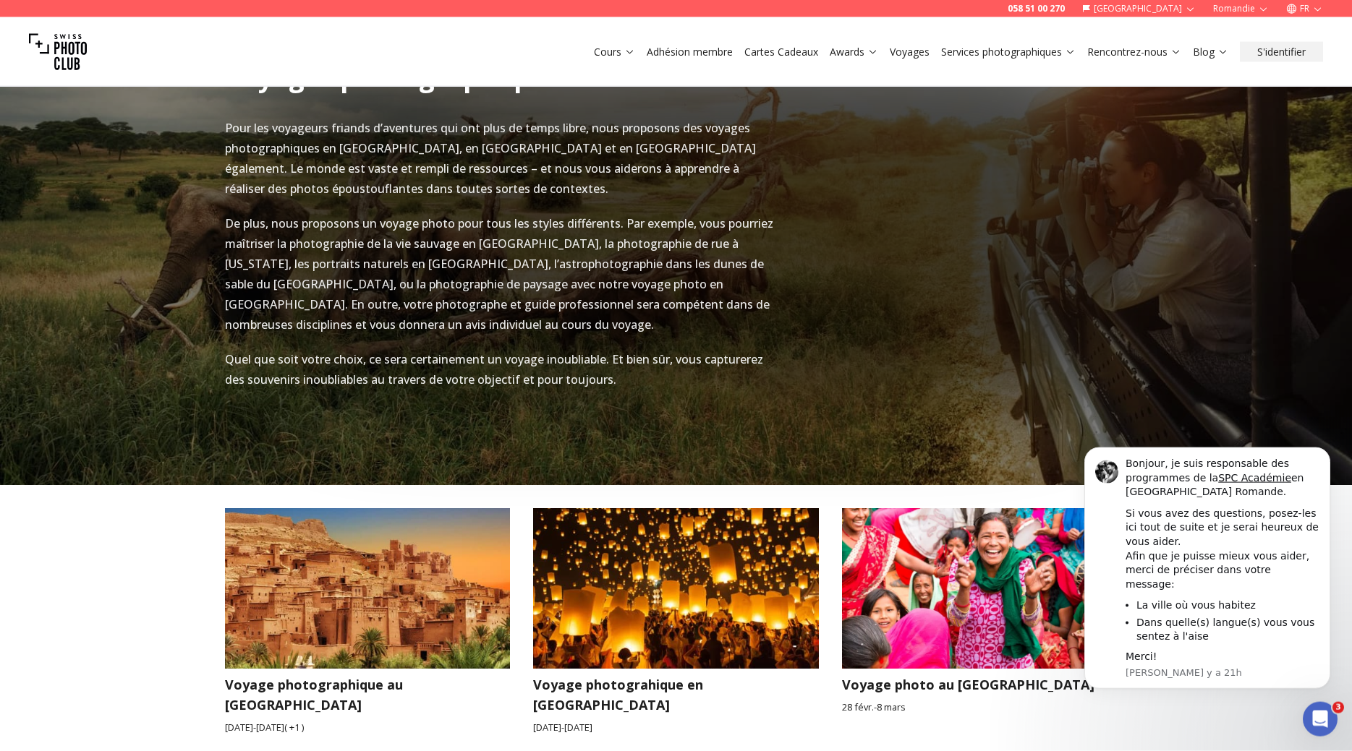
scroll to position [2265, 0]
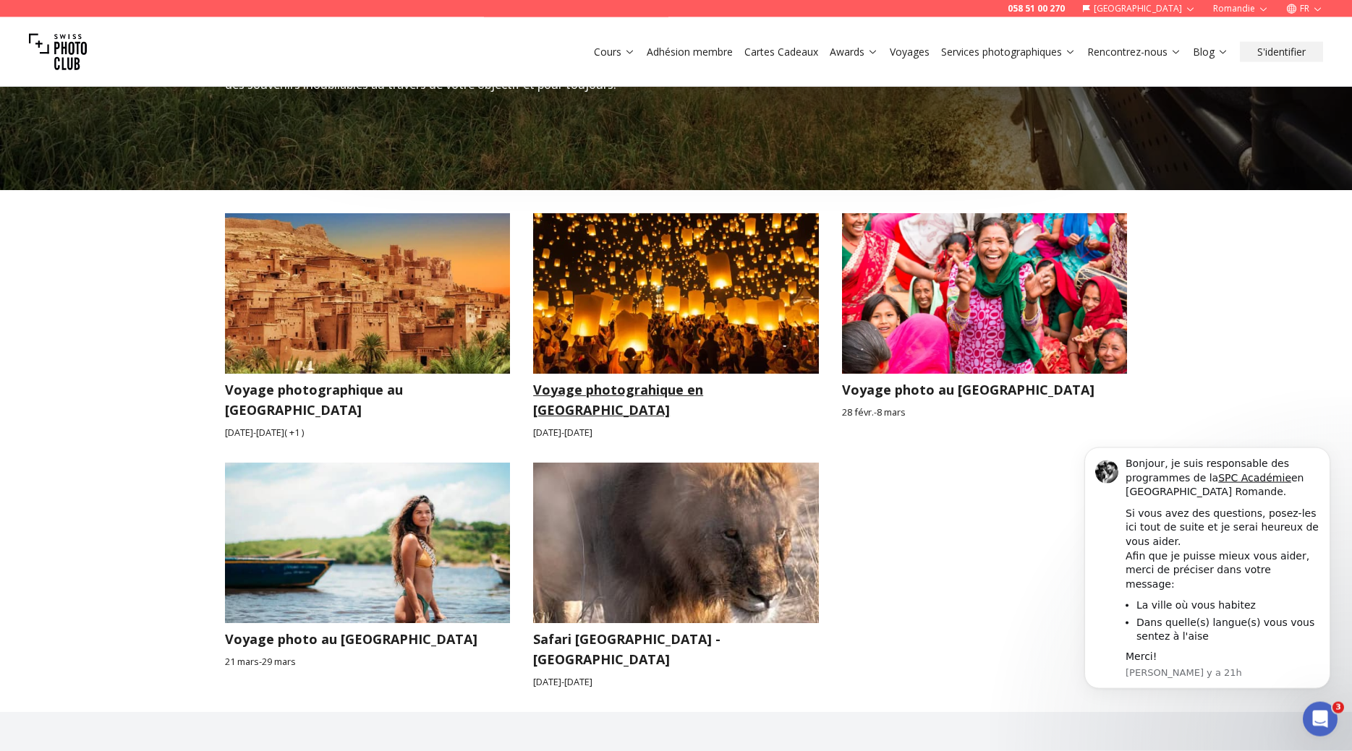
click at [734, 380] on h3 "Voyage photograhique en [GEOGRAPHIC_DATA]" at bounding box center [676, 400] width 286 height 41
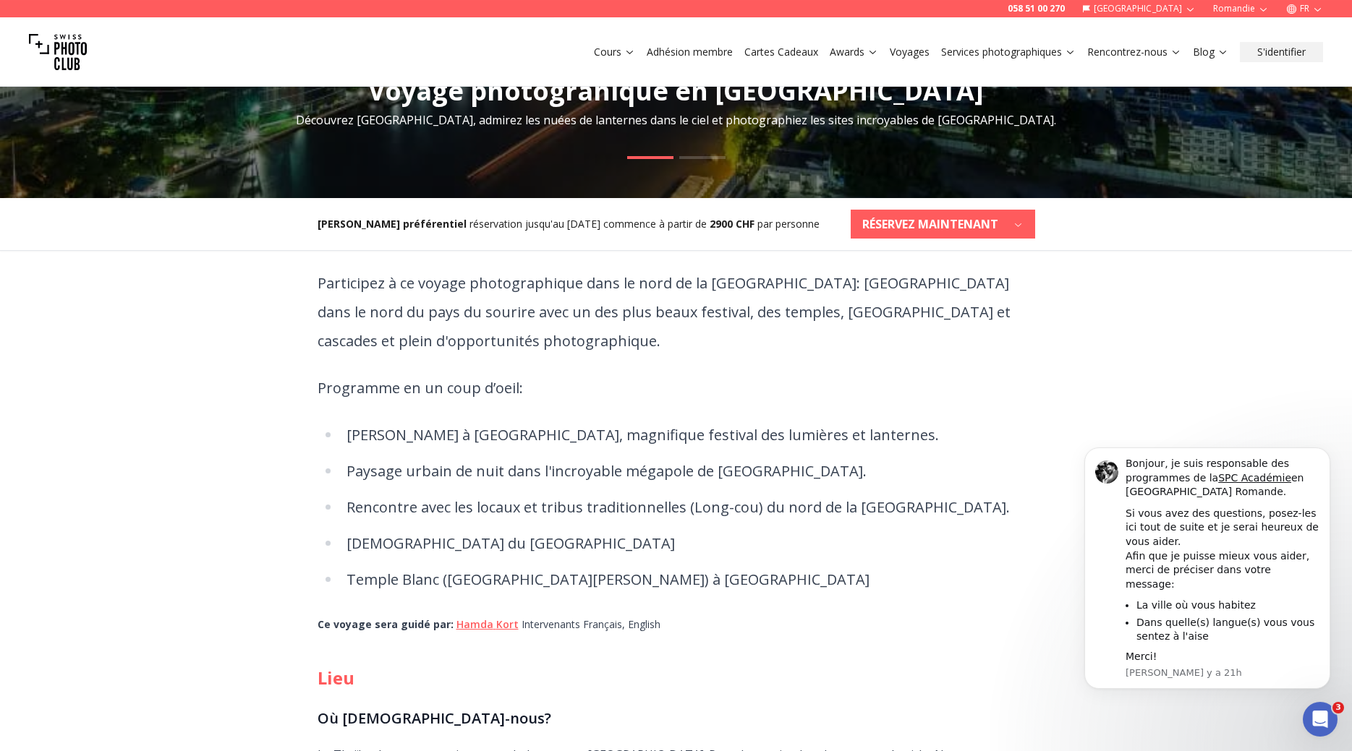
scroll to position [369, 0]
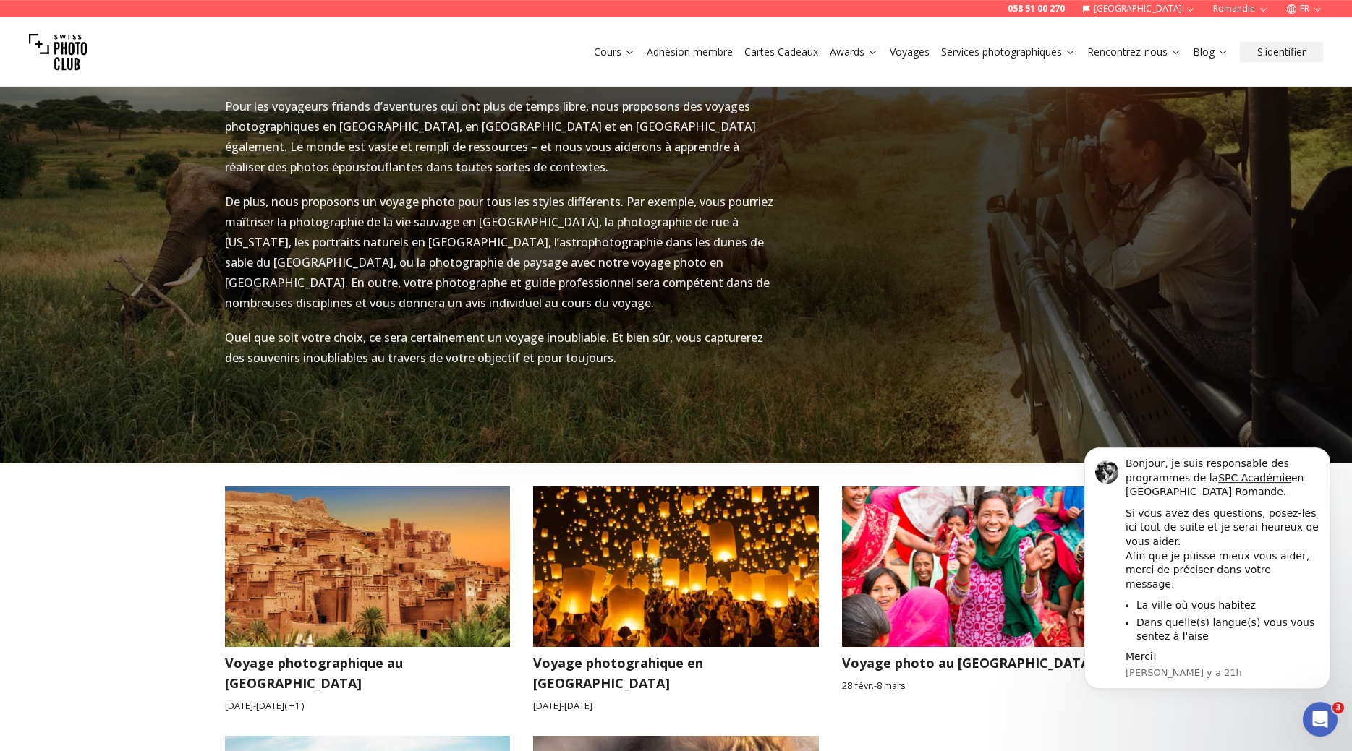
scroll to position [2286, 0]
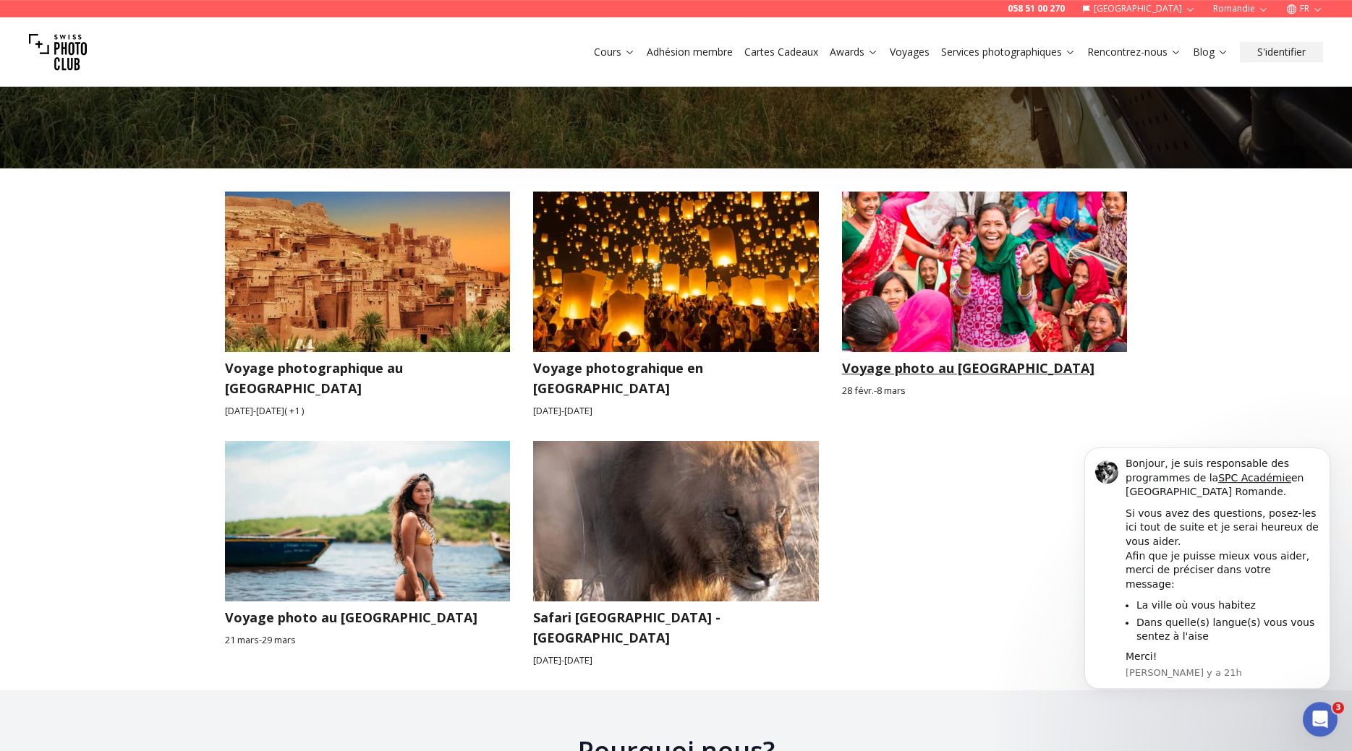
click at [874, 358] on h3 "Voyage photo au [GEOGRAPHIC_DATA]" at bounding box center [985, 368] width 286 height 20
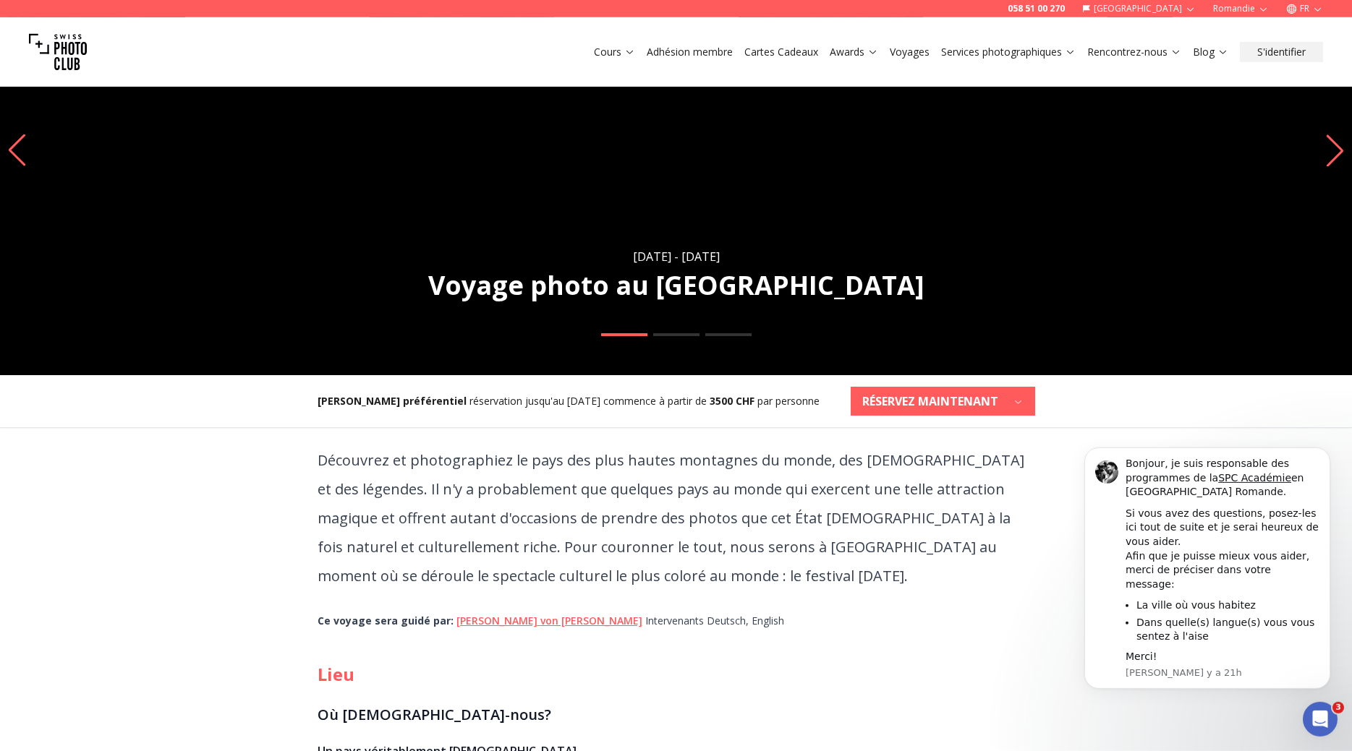
scroll to position [221, 0]
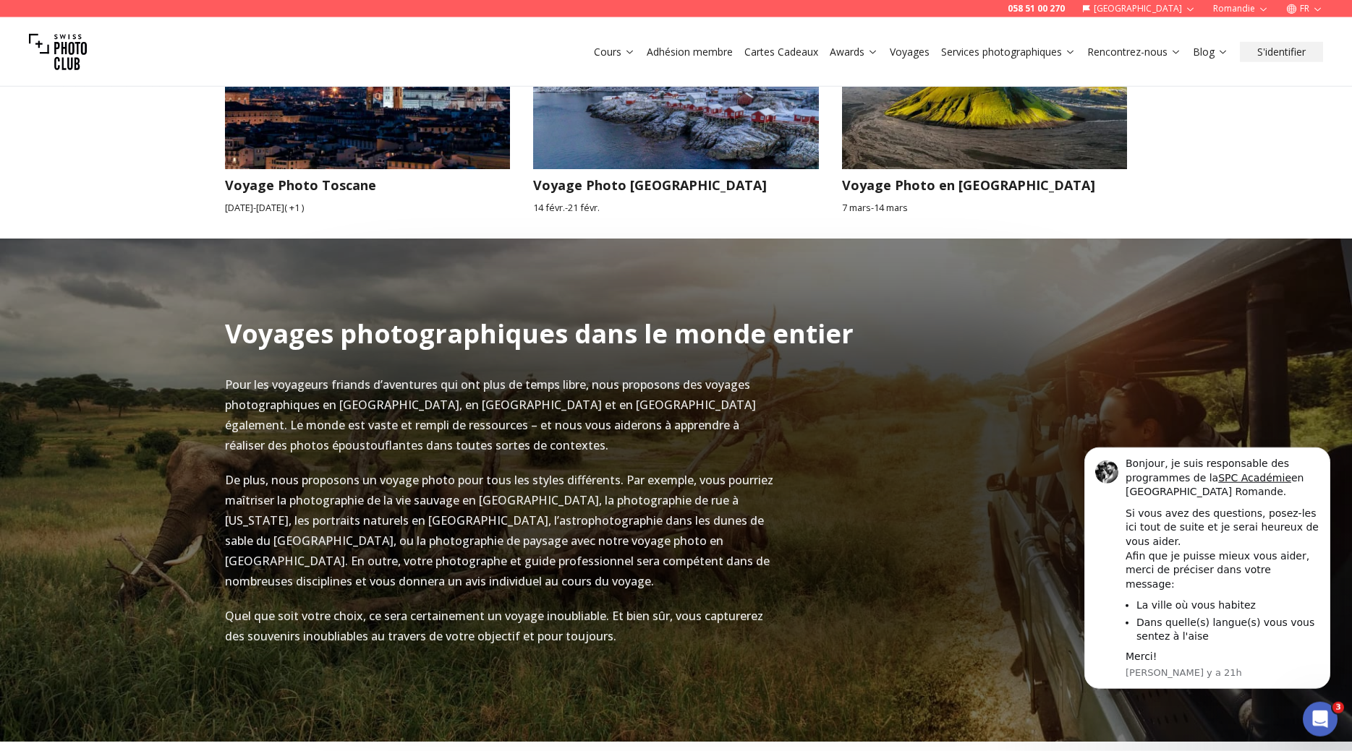
scroll to position [2229, 0]
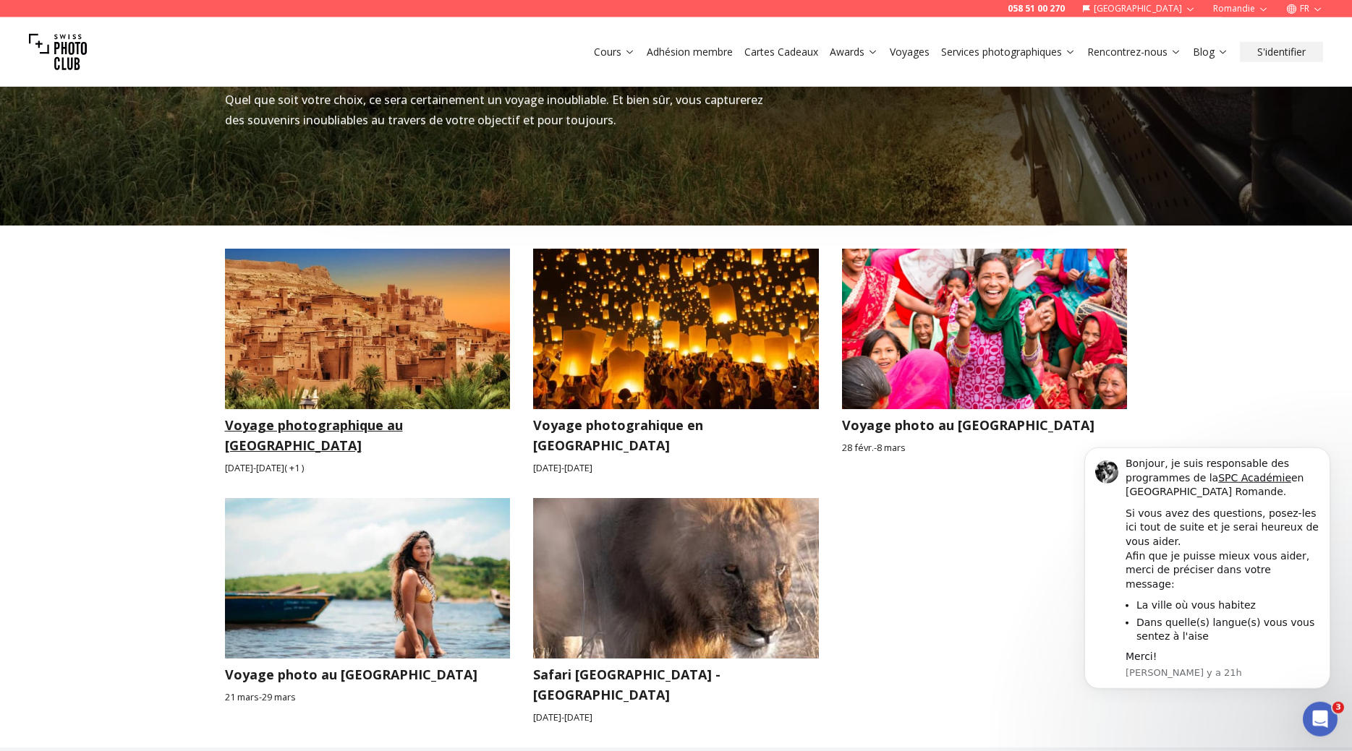
click at [274, 415] on h3 "Voyage photographique au [GEOGRAPHIC_DATA]" at bounding box center [368, 435] width 286 height 41
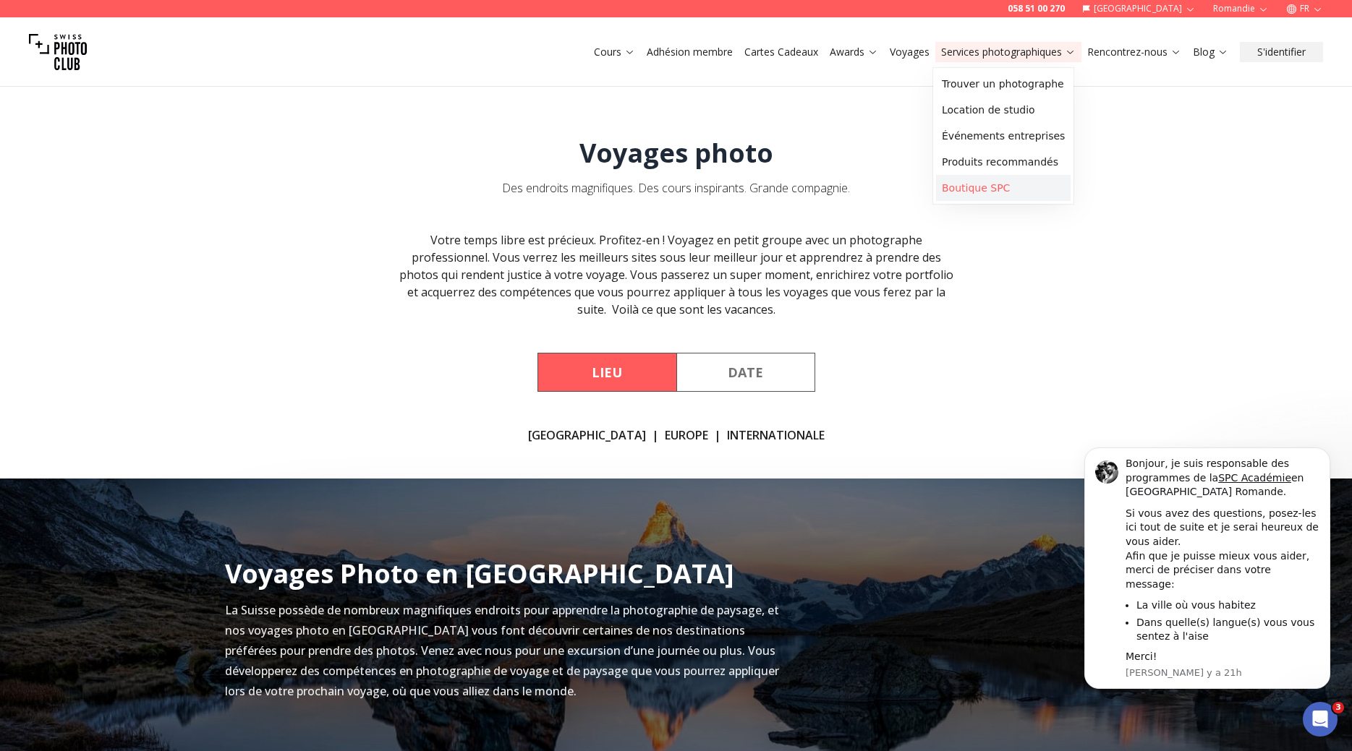
click at [969, 189] on link "Boutique SPC" at bounding box center [1003, 188] width 135 height 26
